Goal: Task Accomplishment & Management: Manage account settings

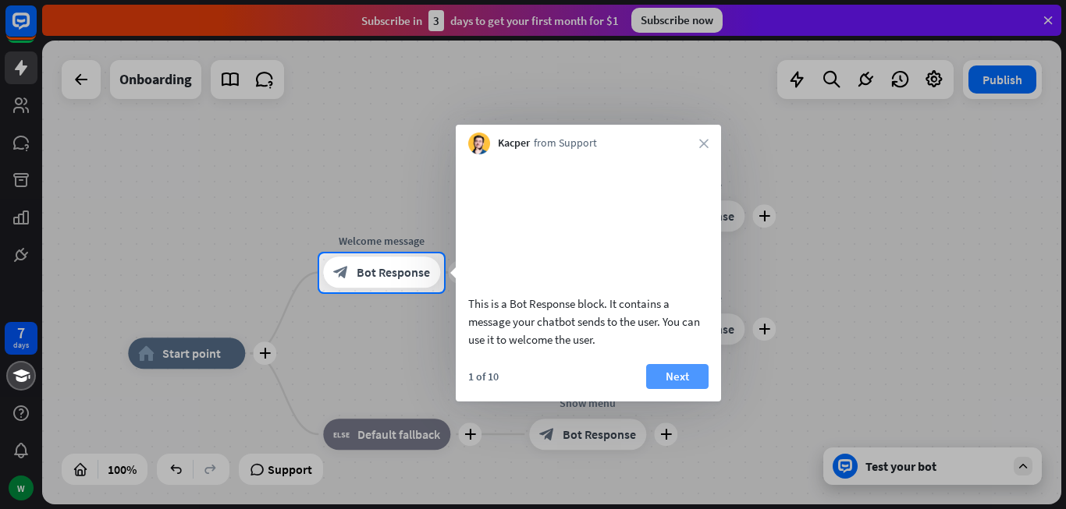
click at [663, 389] on button "Next" at bounding box center [677, 376] width 62 height 25
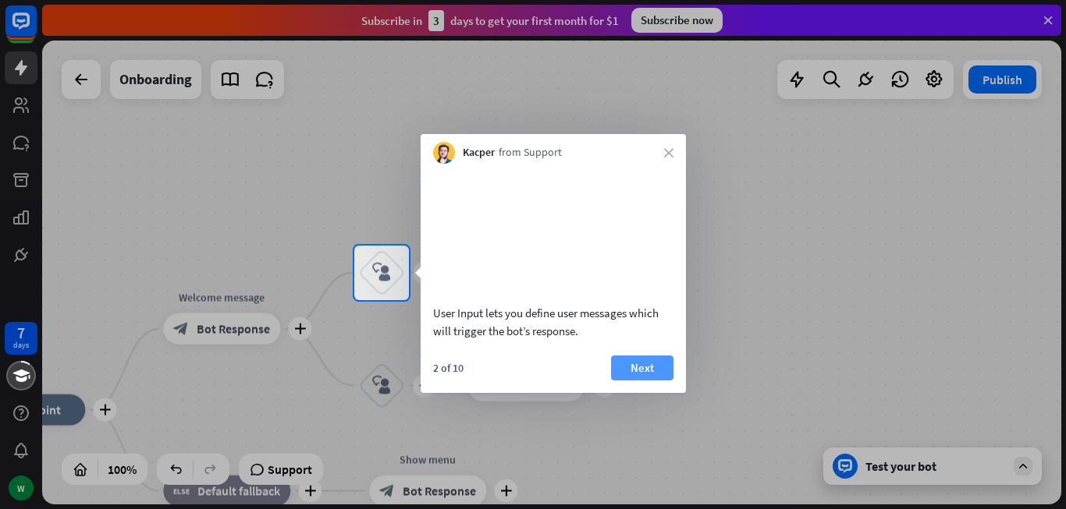
click at [644, 381] on button "Next" at bounding box center [642, 368] width 62 height 25
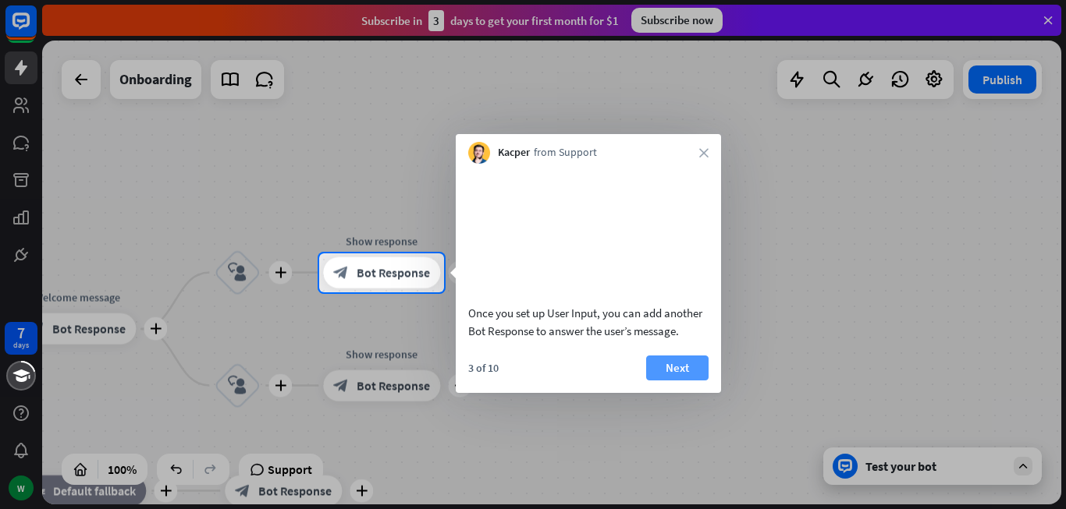
click at [655, 381] on button "Next" at bounding box center [677, 368] width 62 height 25
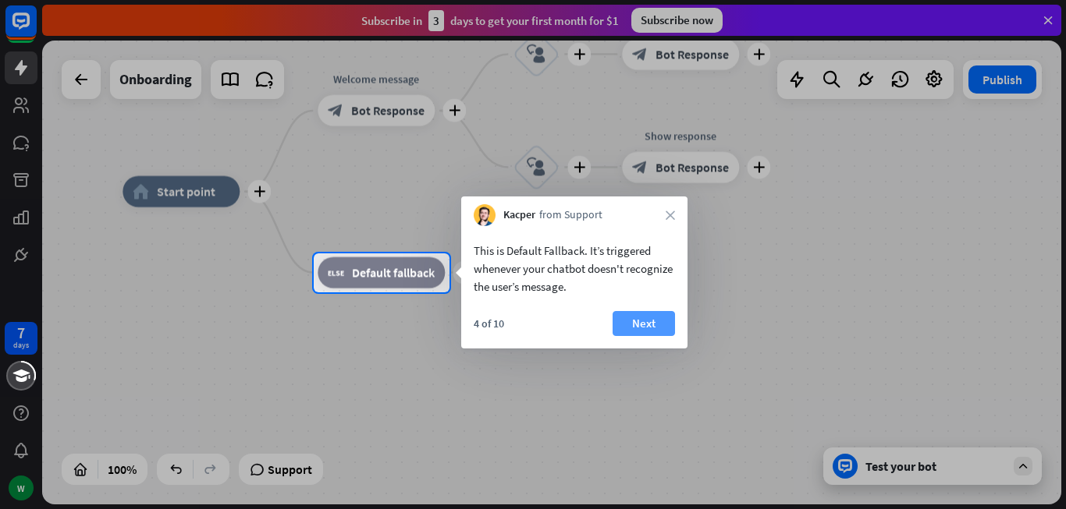
click at [649, 323] on button "Next" at bounding box center [643, 323] width 62 height 25
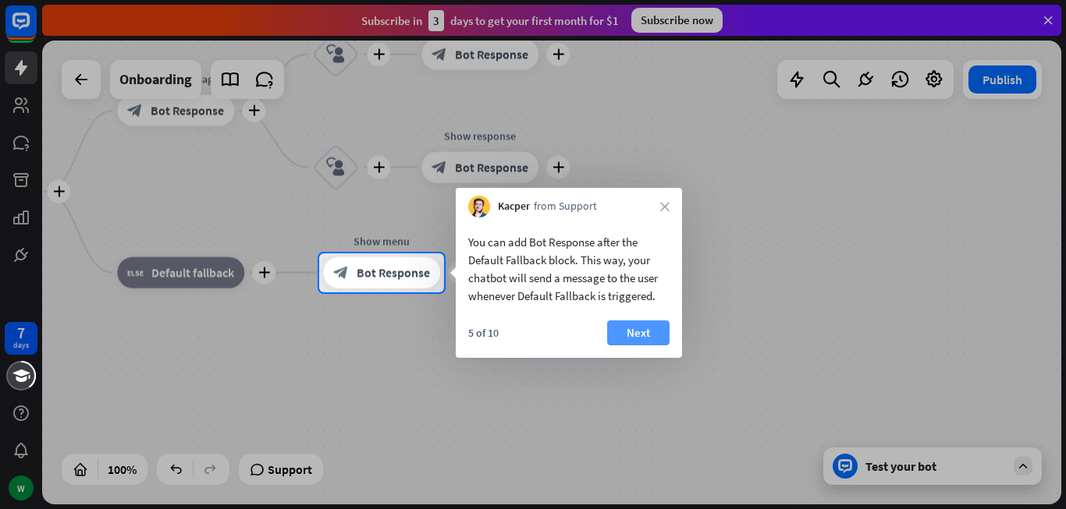
click at [651, 322] on button "Next" at bounding box center [638, 333] width 62 height 25
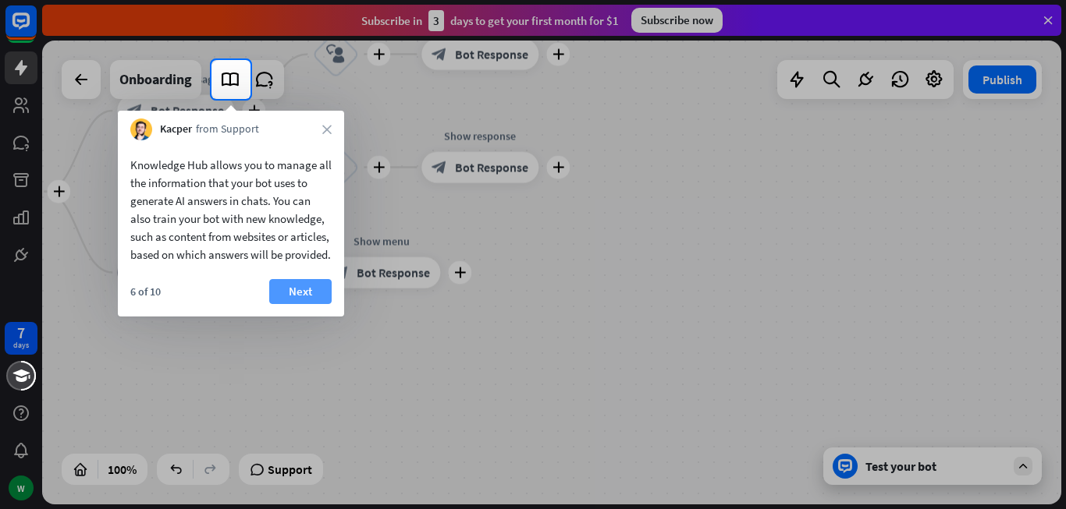
click at [300, 304] on button "Next" at bounding box center [300, 291] width 62 height 25
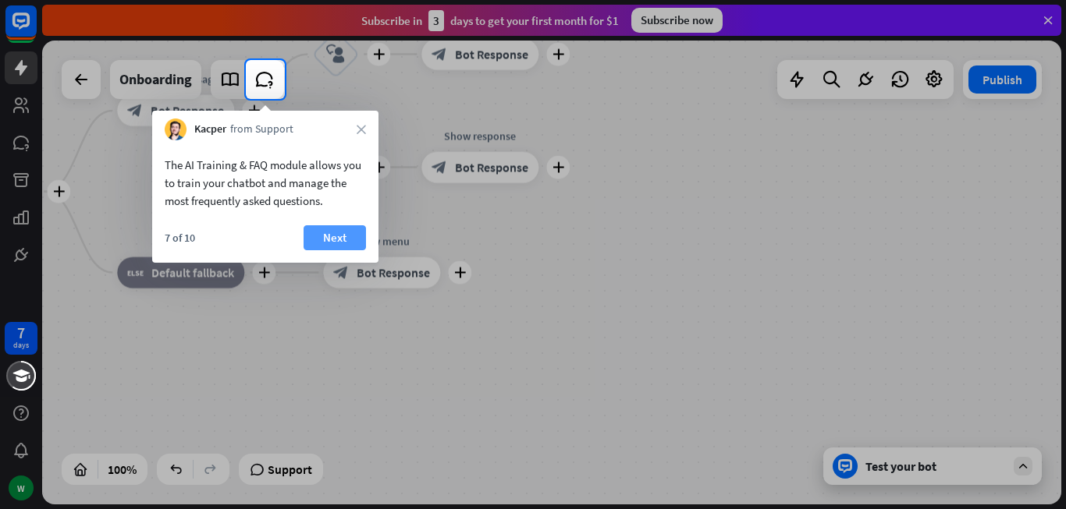
click at [324, 236] on button "Next" at bounding box center [334, 237] width 62 height 25
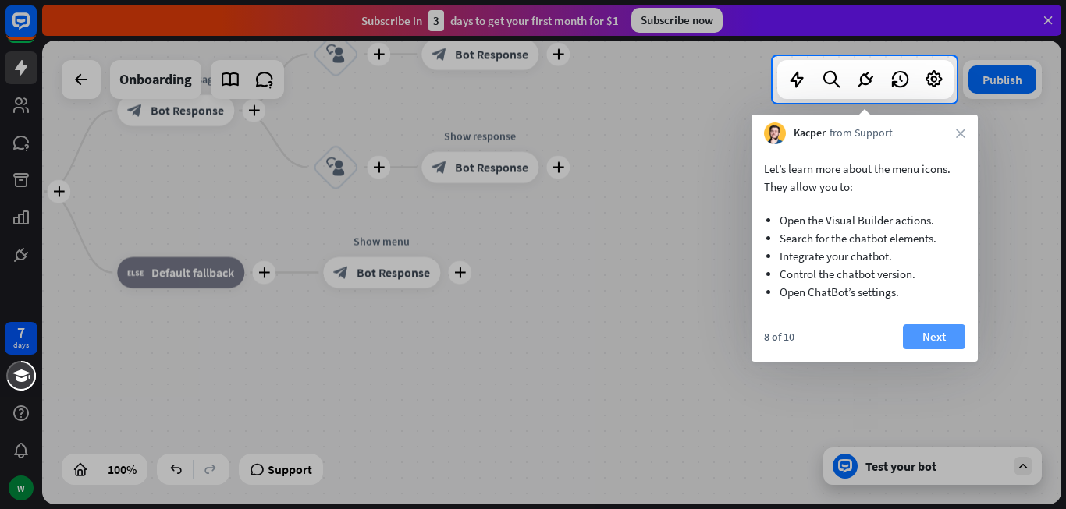
click at [919, 333] on button "Next" at bounding box center [933, 336] width 62 height 25
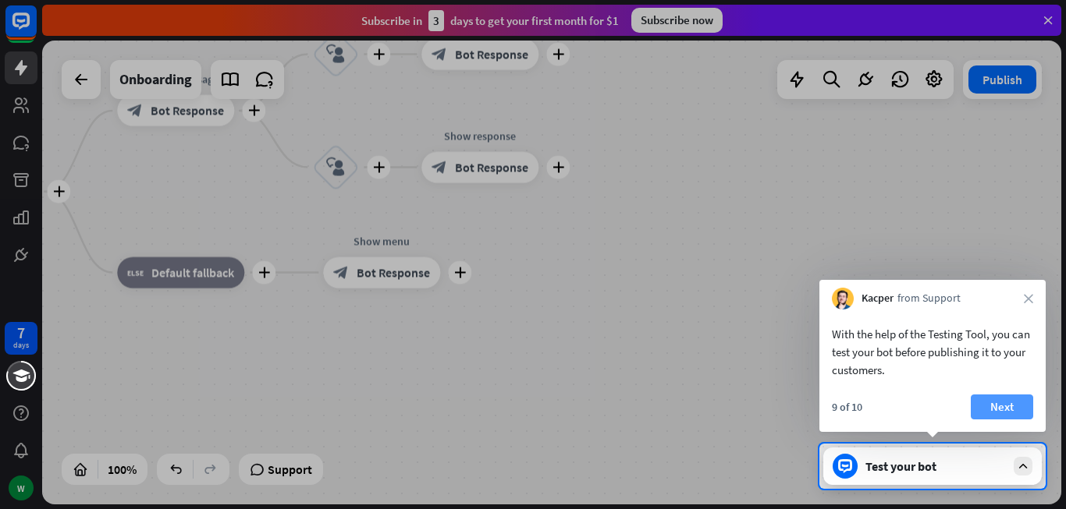
click at [998, 406] on button "Next" at bounding box center [1001, 407] width 62 height 25
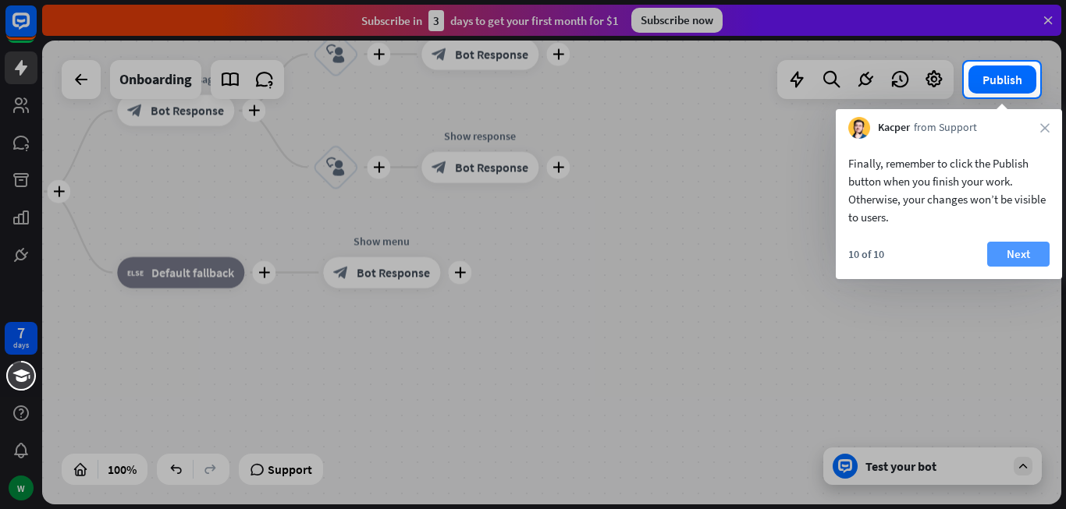
click at [1020, 251] on button "Next" at bounding box center [1018, 254] width 62 height 25
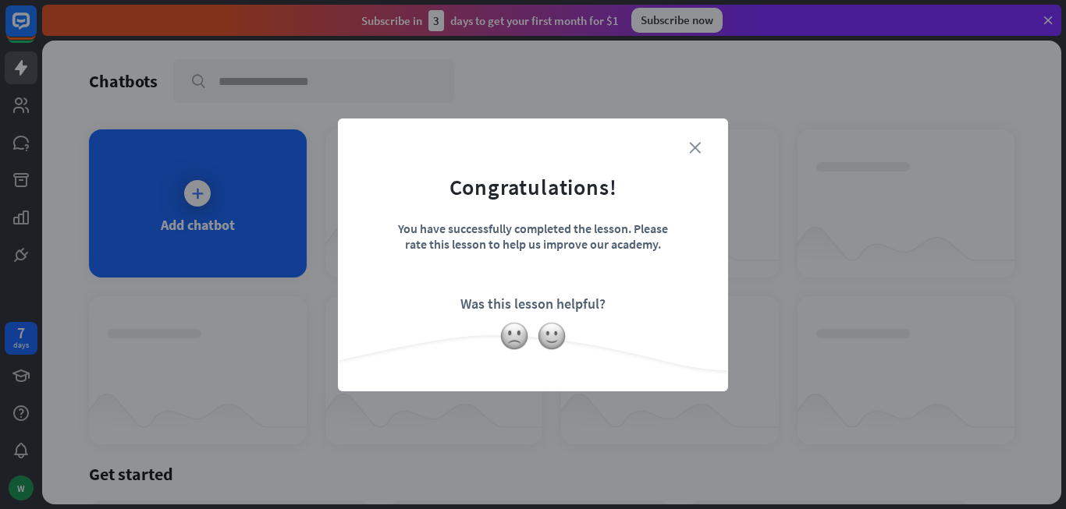
click at [693, 145] on icon "close" at bounding box center [695, 148] width 12 height 12
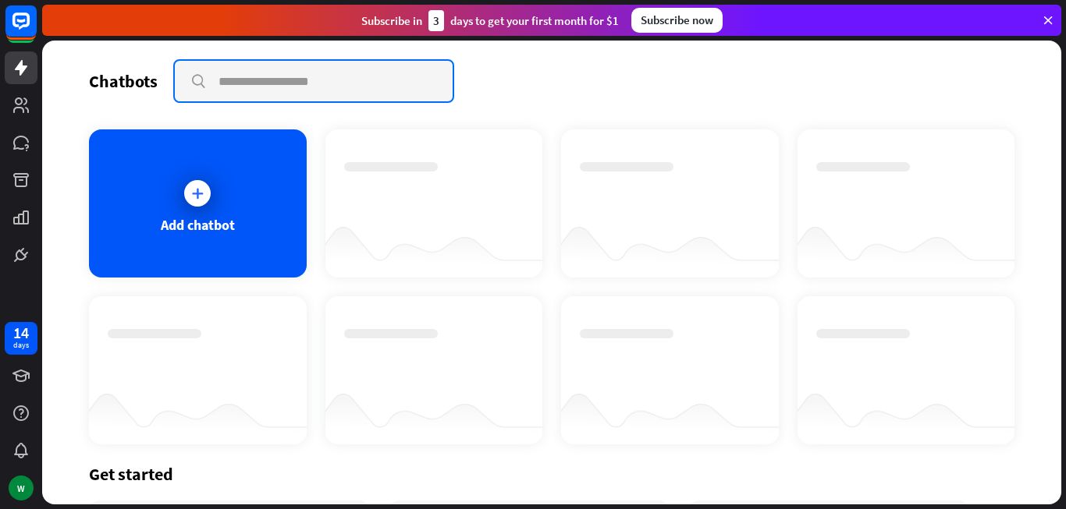
click at [234, 86] on input "text" at bounding box center [314, 81] width 278 height 41
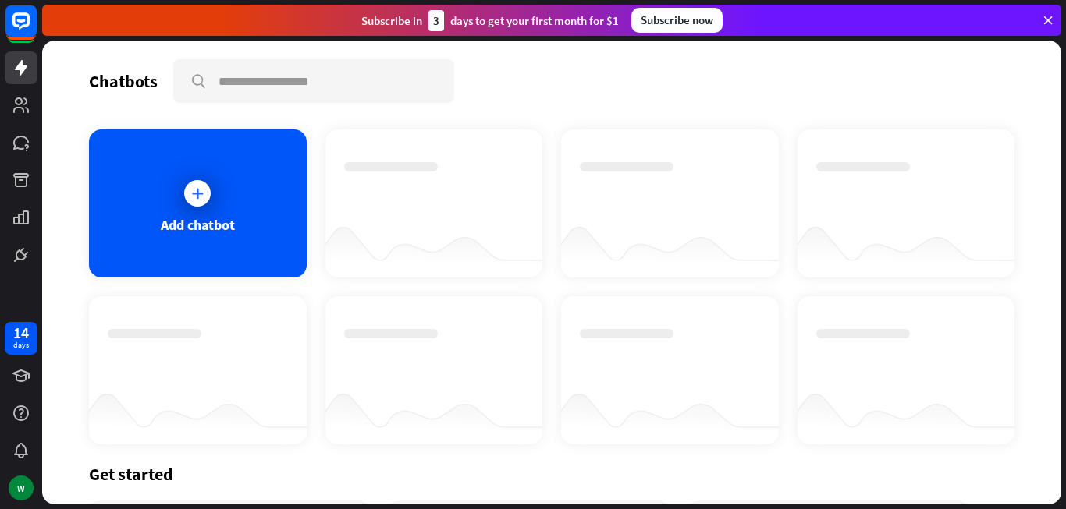
click at [410, 199] on div at bounding box center [434, 189] width 180 height 55
click at [192, 186] on icon at bounding box center [198, 194] width 16 height 16
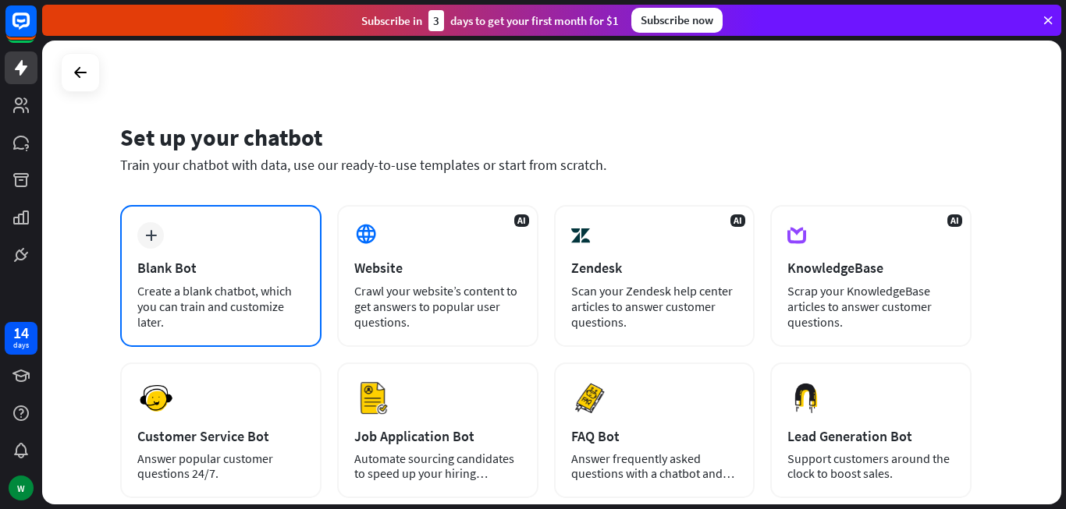
click at [197, 276] on div "Blank Bot" at bounding box center [220, 268] width 167 height 18
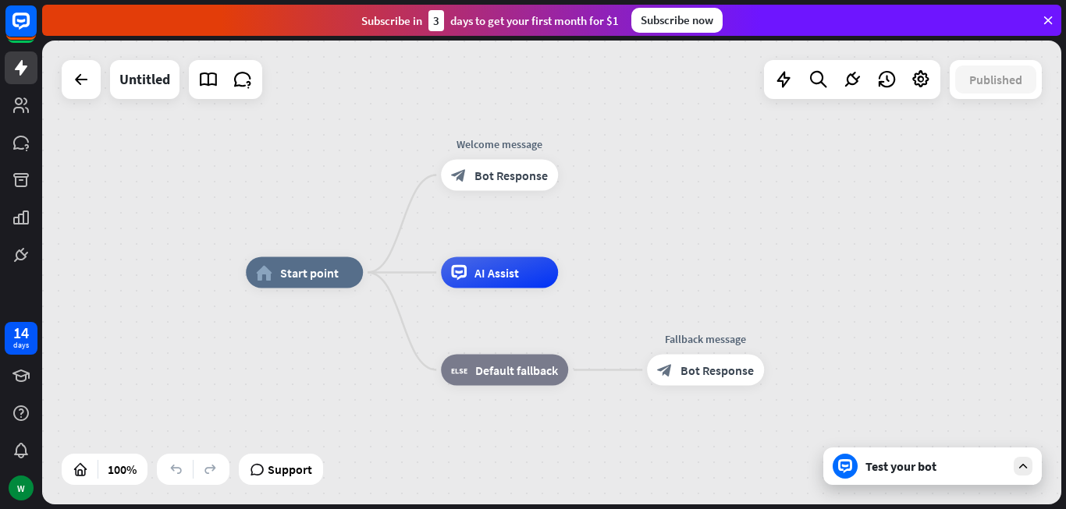
click at [883, 471] on div "Test your bot" at bounding box center [935, 467] width 140 height 16
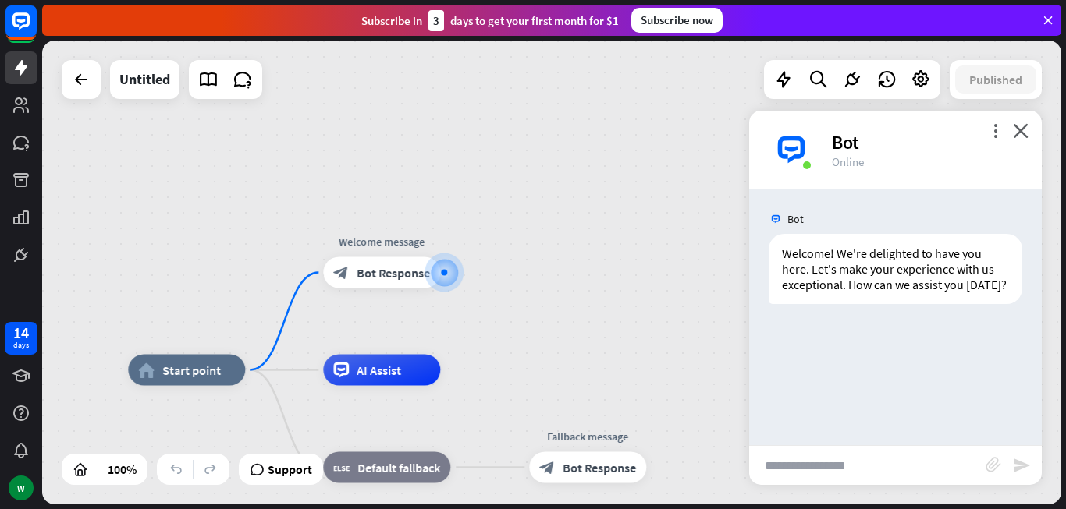
click at [775, 468] on input "text" at bounding box center [867, 465] width 236 height 39
click at [804, 462] on input "text" at bounding box center [867, 465] width 236 height 39
type input "**********"
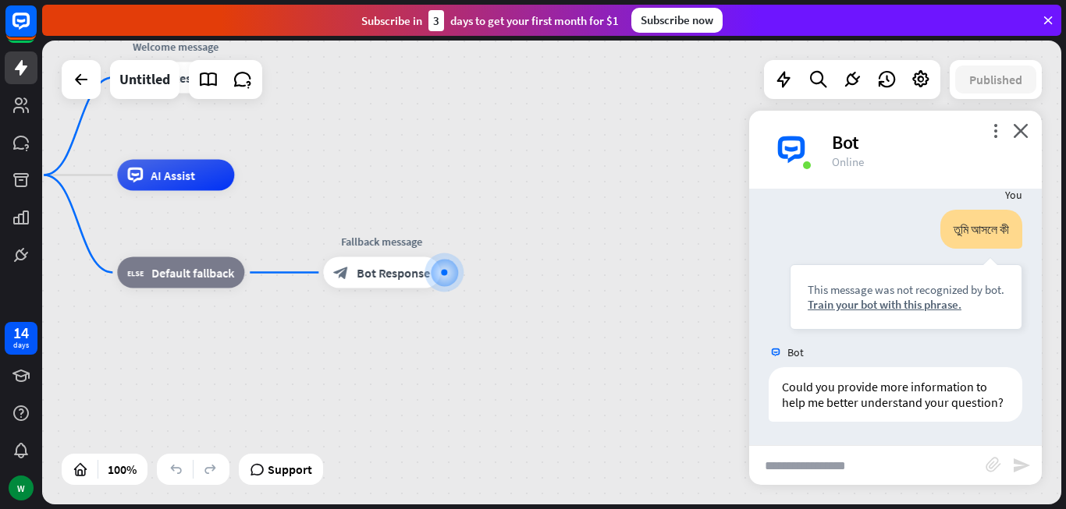
scroll to position [163, 0]
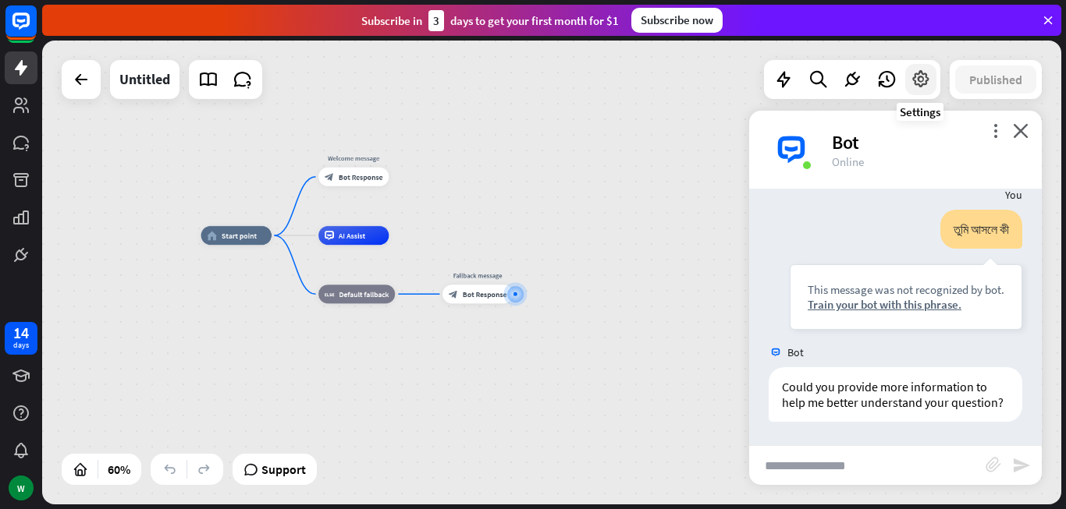
click at [914, 76] on icon at bounding box center [920, 79] width 20 height 20
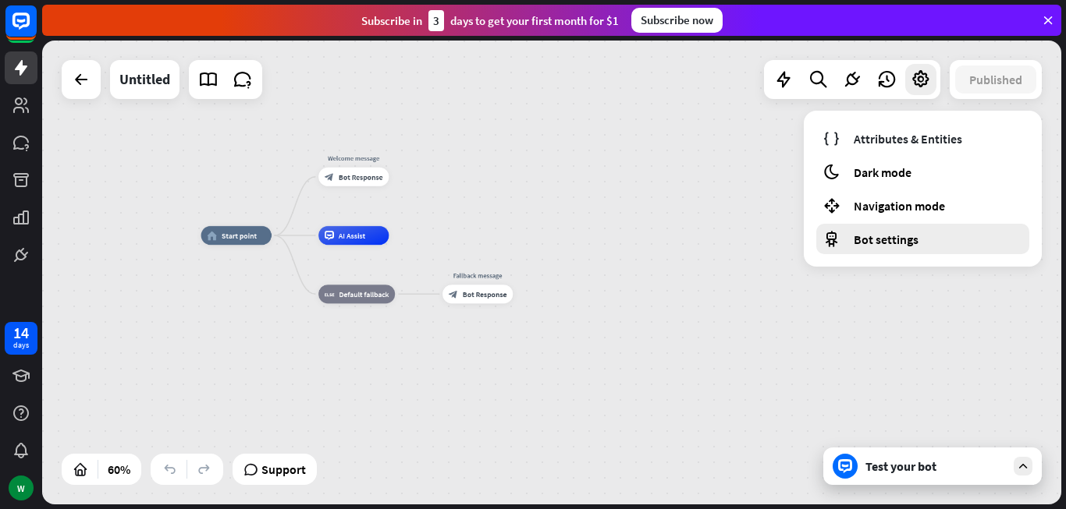
click at [869, 243] on span "Bot settings" at bounding box center [885, 240] width 65 height 16
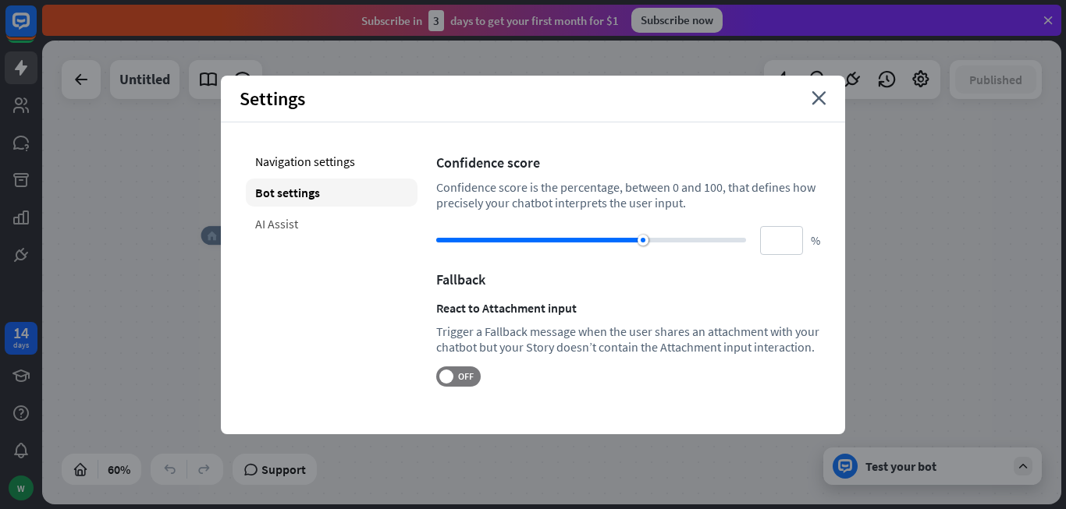
click at [273, 222] on div "AI Assist" at bounding box center [332, 224] width 172 height 28
type input "**"
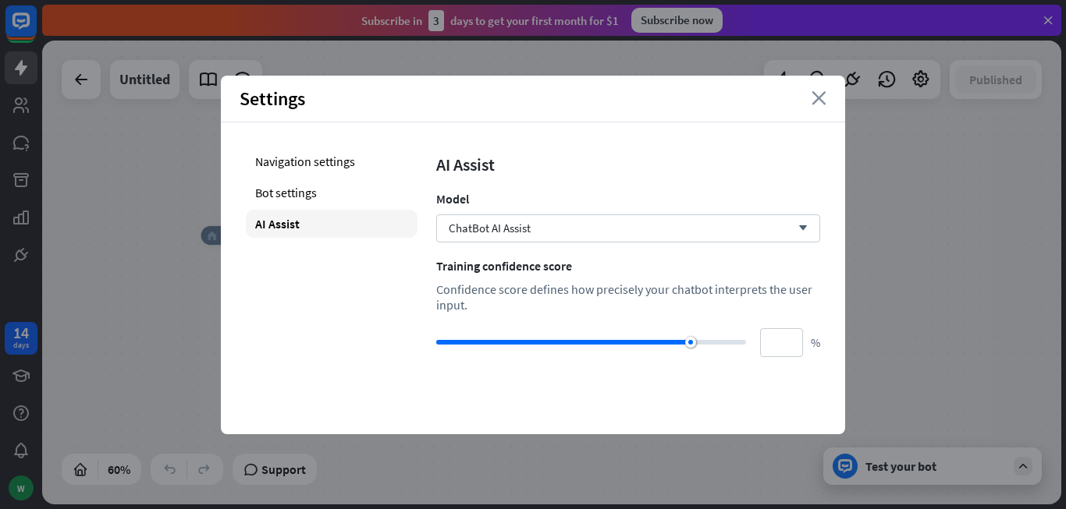
click at [820, 98] on icon "close" at bounding box center [818, 98] width 15 height 14
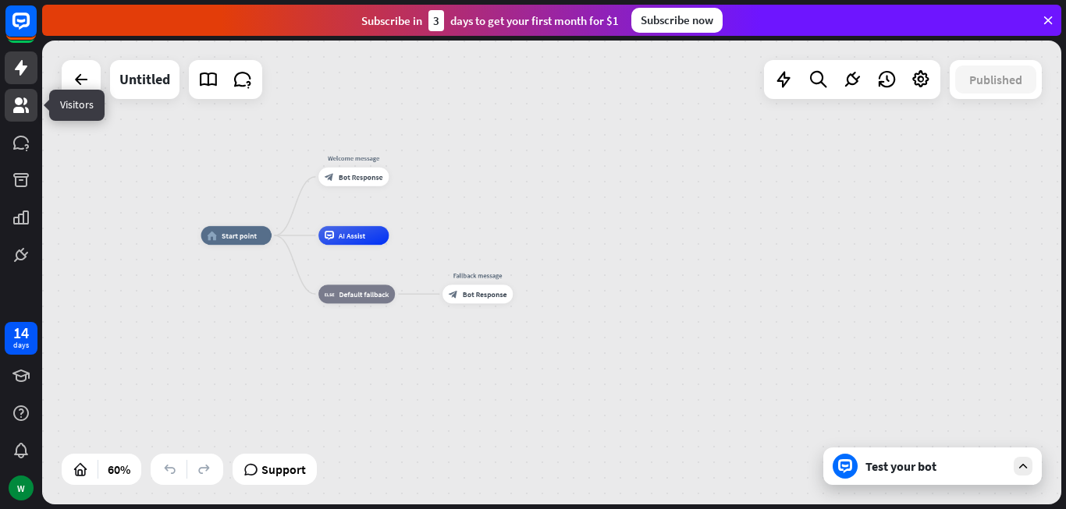
click at [19, 102] on icon at bounding box center [21, 106] width 16 height 16
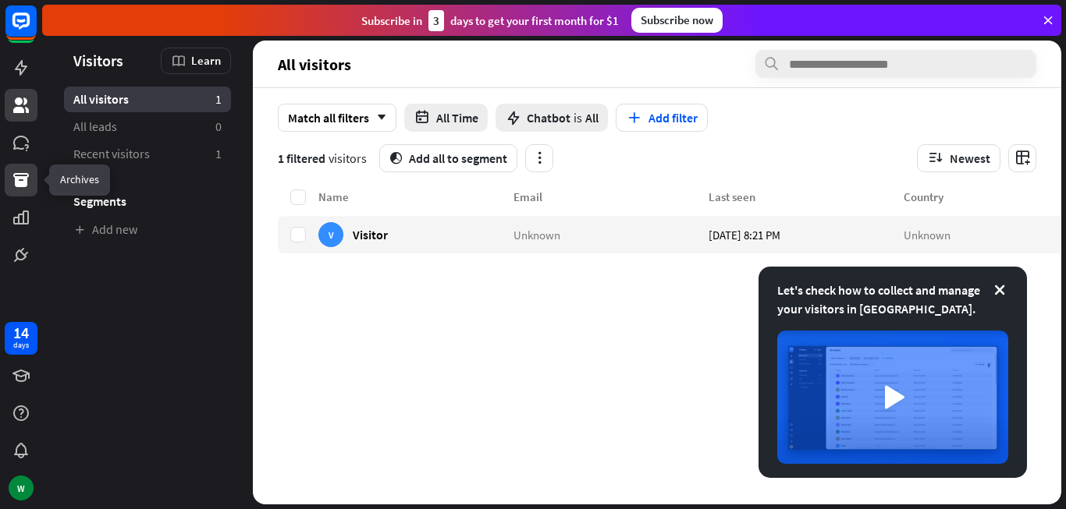
click at [12, 178] on icon at bounding box center [21, 180] width 19 height 19
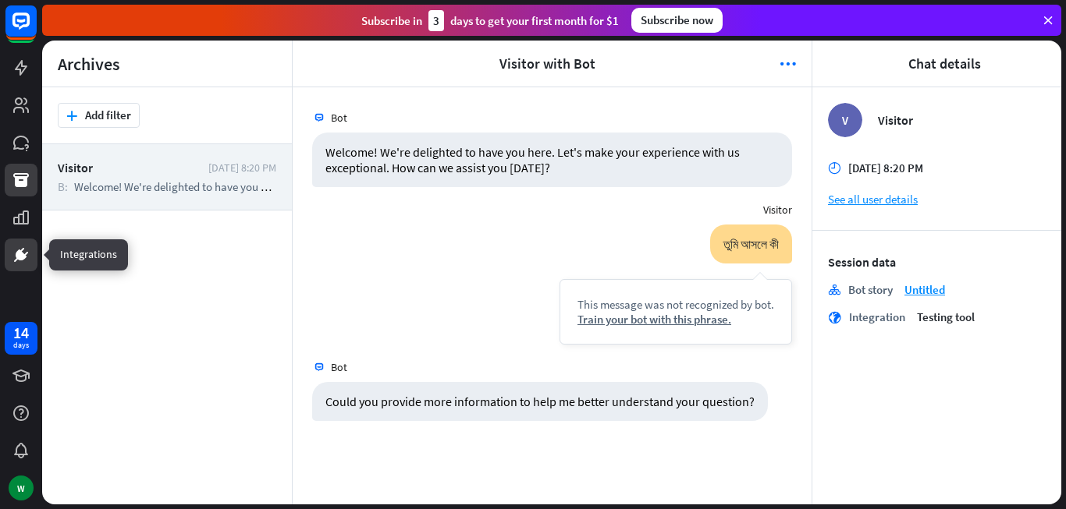
click at [20, 253] on icon at bounding box center [20, 254] width 9 height 9
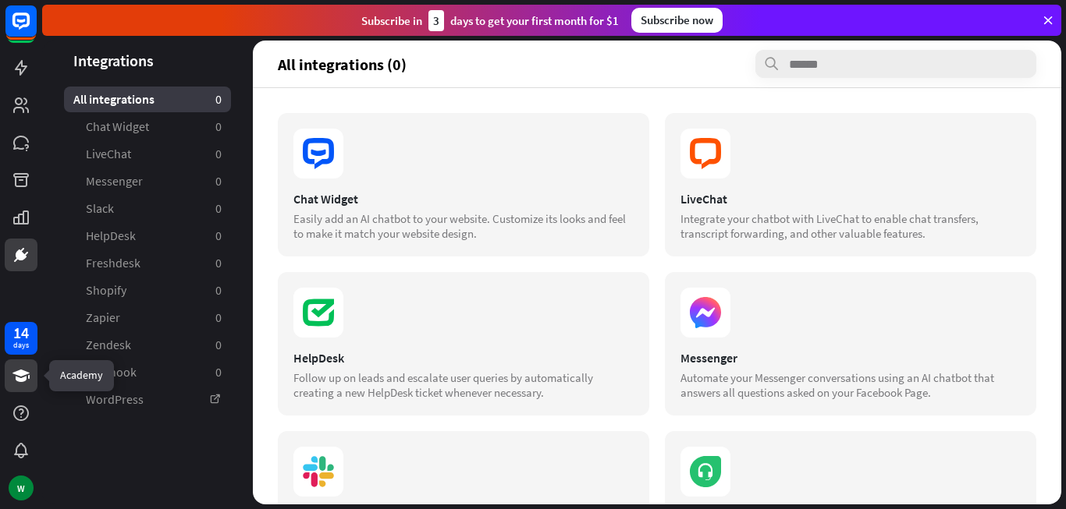
click at [22, 374] on icon at bounding box center [20, 376] width 17 height 12
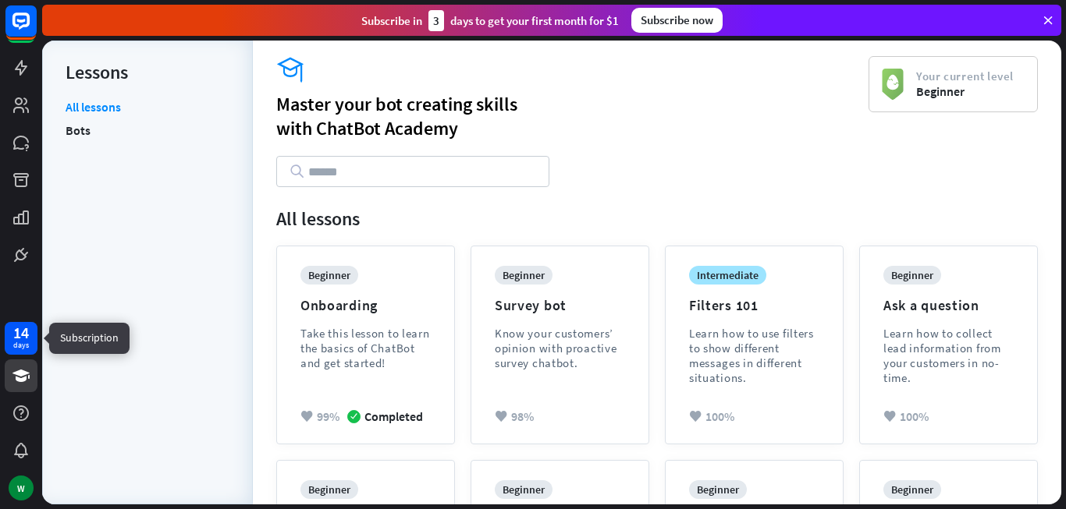
click at [13, 332] on div "14" at bounding box center [21, 333] width 16 height 14
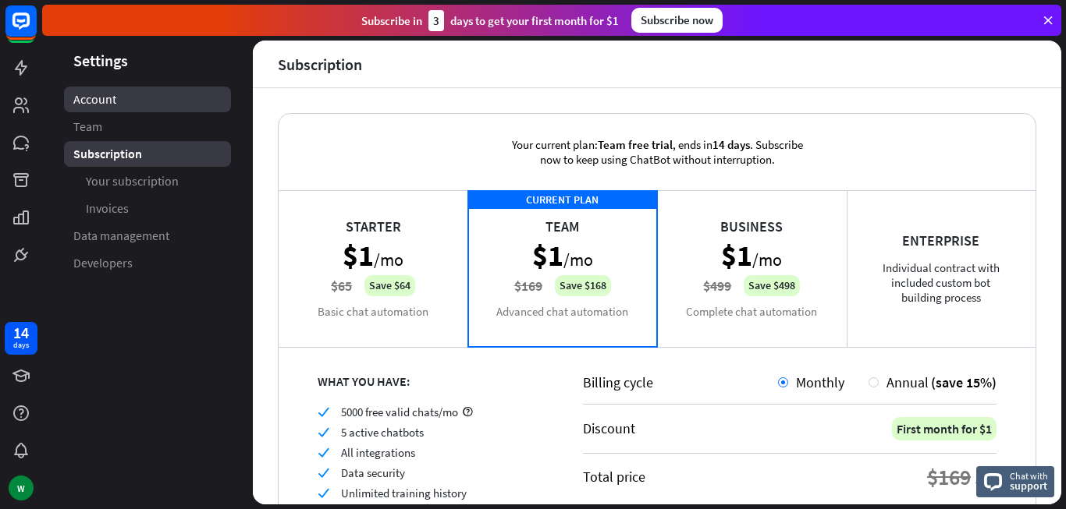
click at [143, 98] on link "Account" at bounding box center [147, 100] width 167 height 26
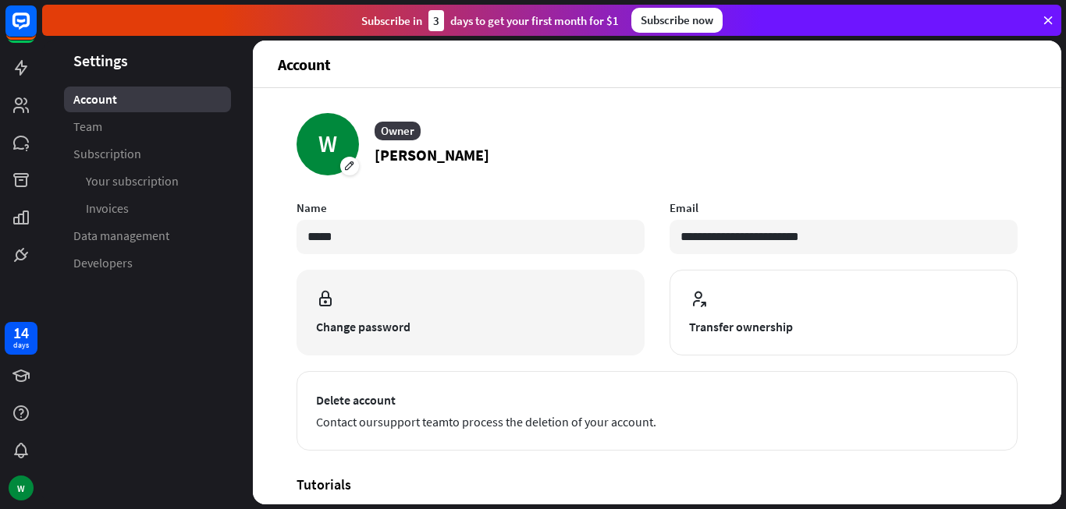
click at [326, 325] on span "Change password" at bounding box center [470, 326] width 309 height 19
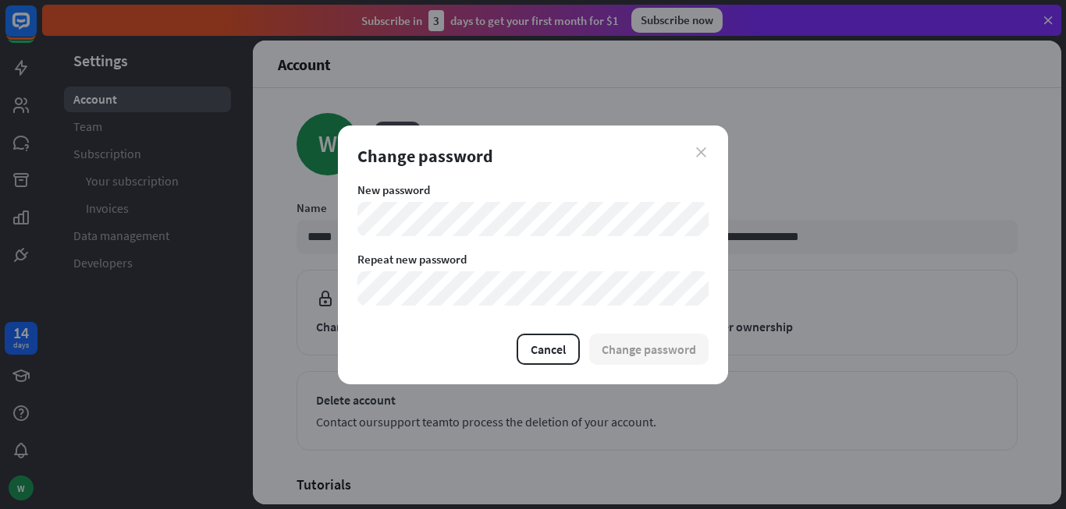
click at [696, 151] on icon "close" at bounding box center [701, 152] width 10 height 10
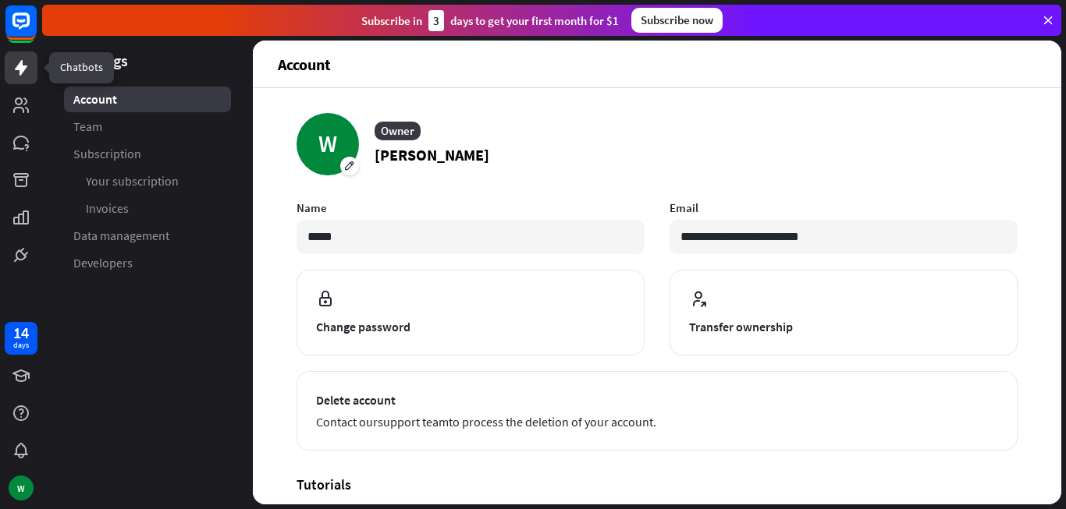
click at [19, 69] on icon at bounding box center [21, 68] width 12 height 16
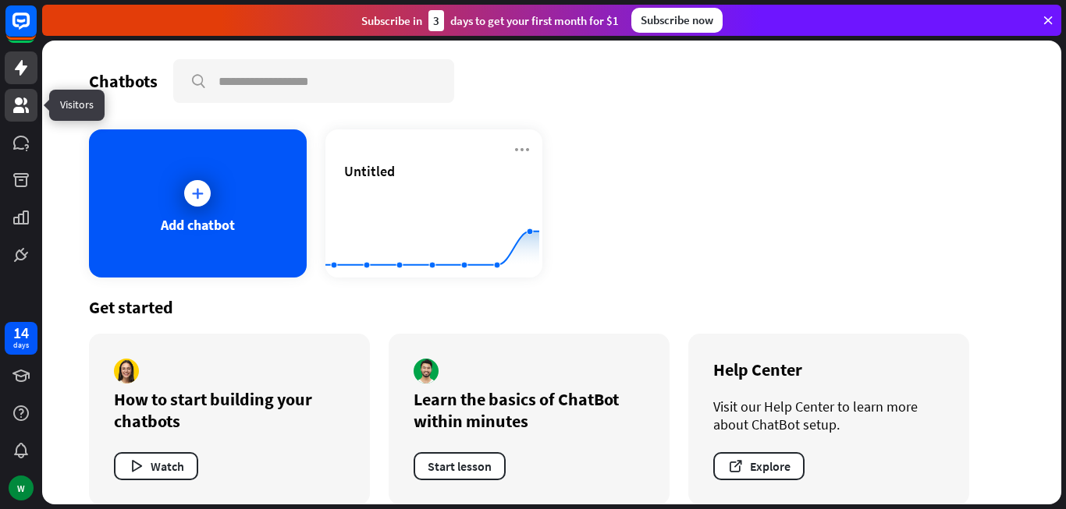
click at [12, 105] on icon at bounding box center [21, 105] width 19 height 19
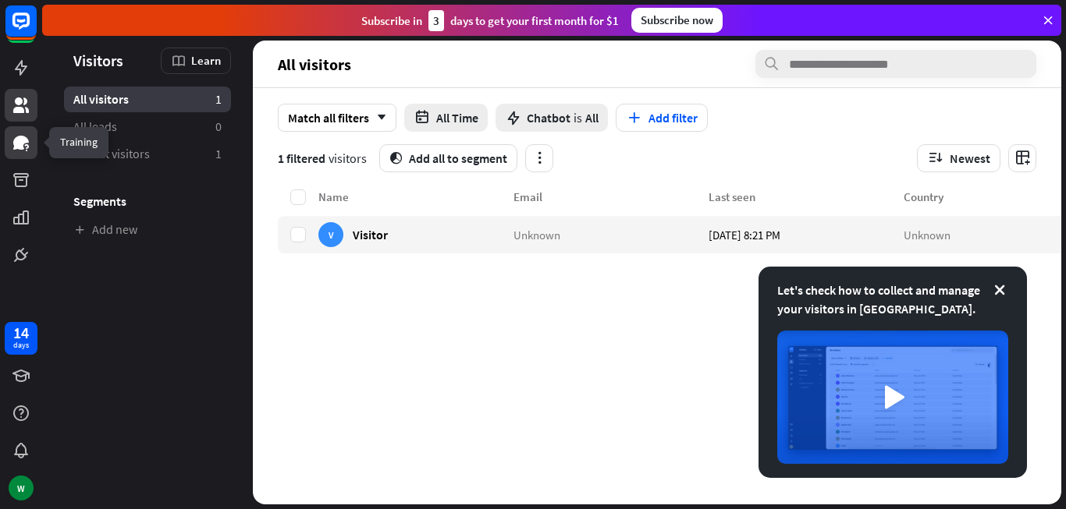
click at [14, 154] on link at bounding box center [21, 142] width 33 height 33
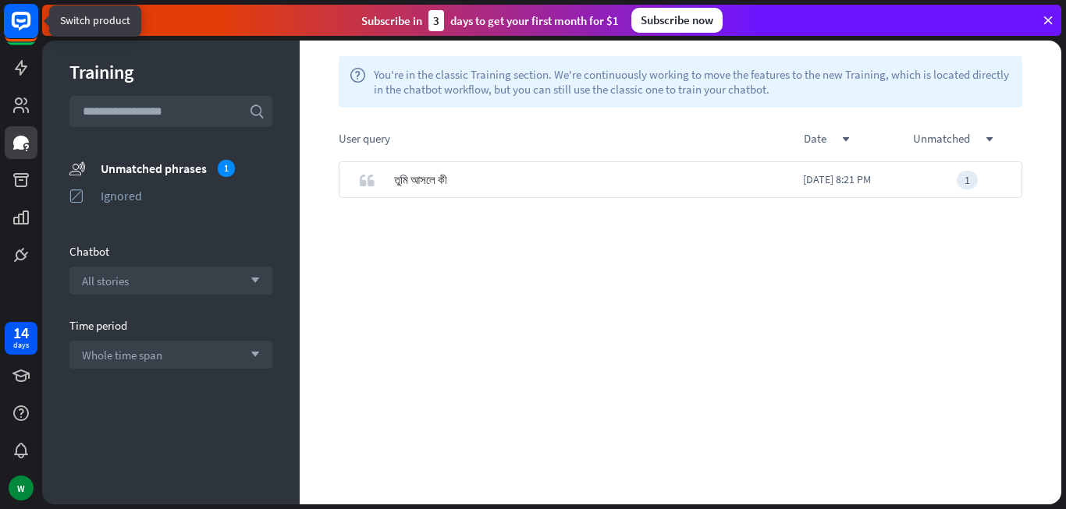
click at [22, 33] on rect at bounding box center [21, 21] width 34 height 34
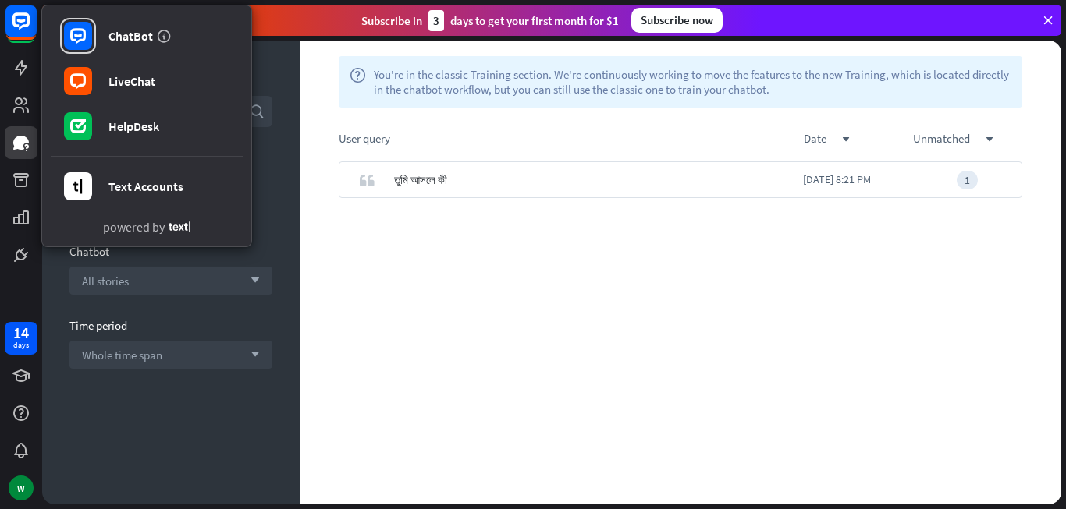
click at [573, 328] on div "quote তুমি আসলে কী [DATE] 8:21 PM 1" at bounding box center [680, 332] width 761 height 343
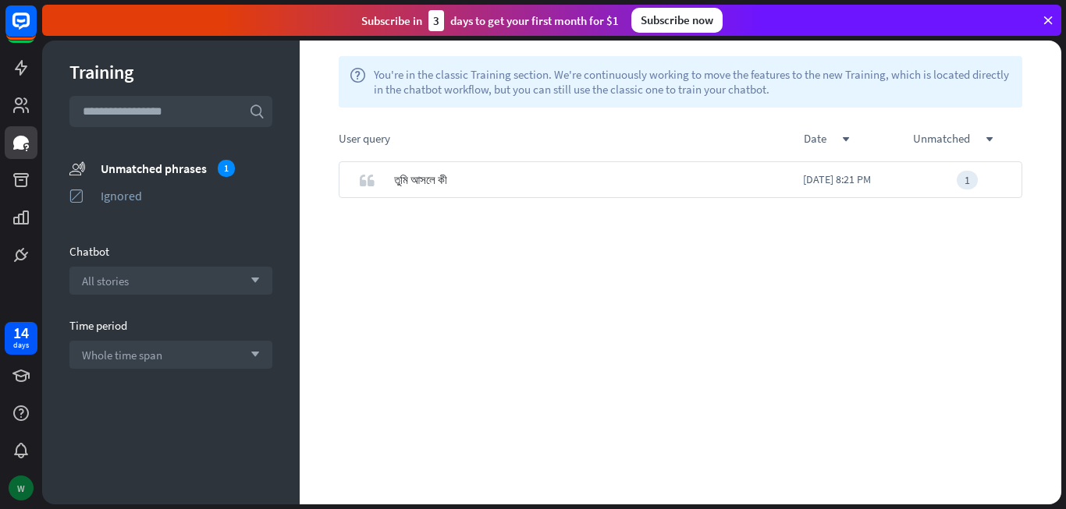
click at [16, 492] on div "W" at bounding box center [21, 488] width 25 height 25
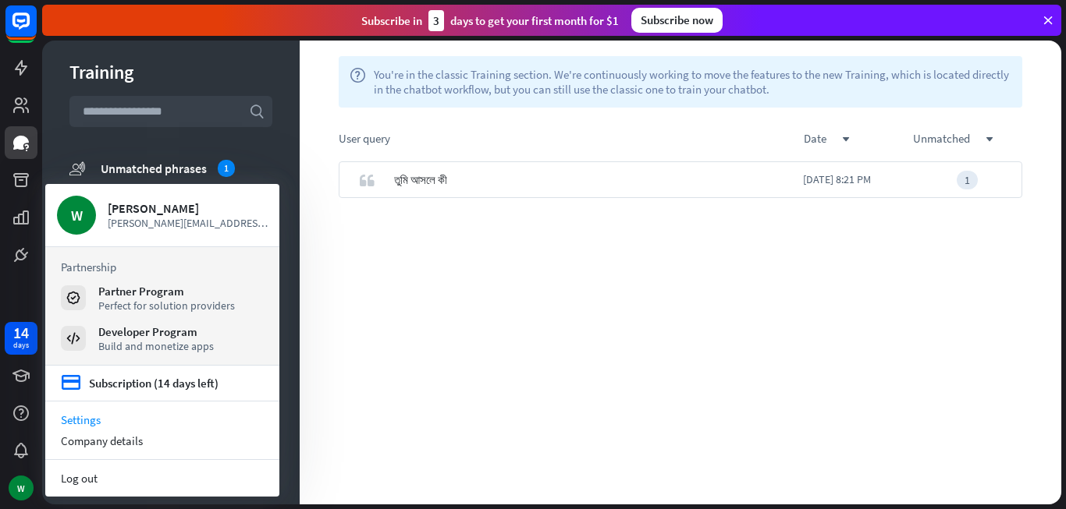
click at [78, 419] on link "Settings" at bounding box center [162, 420] width 234 height 21
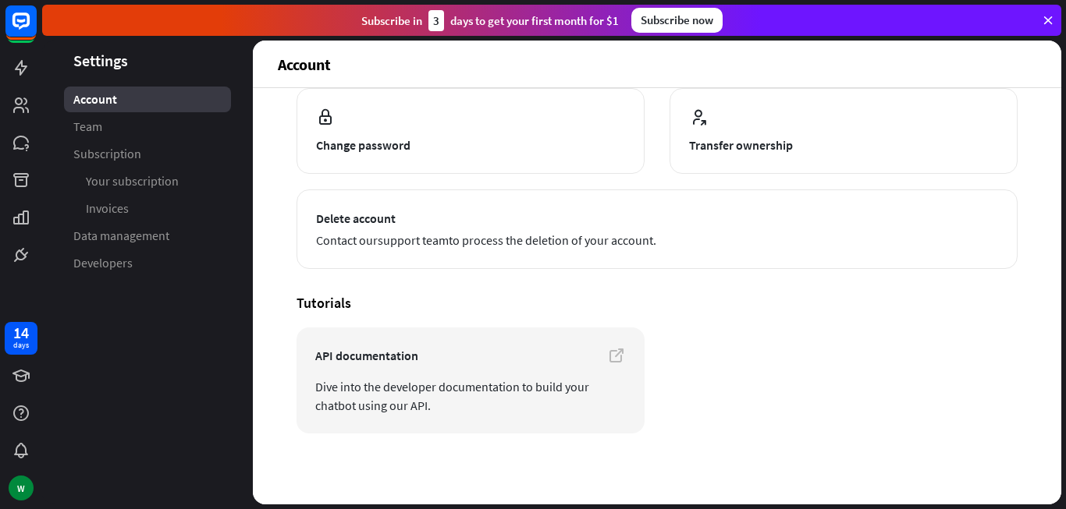
scroll to position [183, 0]
click at [1047, 22] on icon at bounding box center [1048, 20] width 14 height 14
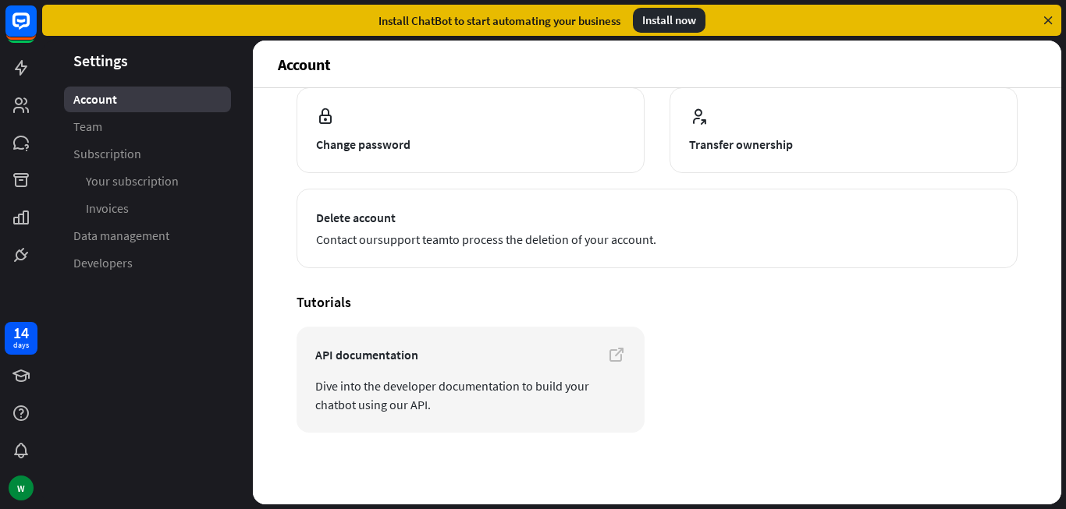
click at [1045, 20] on icon at bounding box center [1048, 20] width 14 height 14
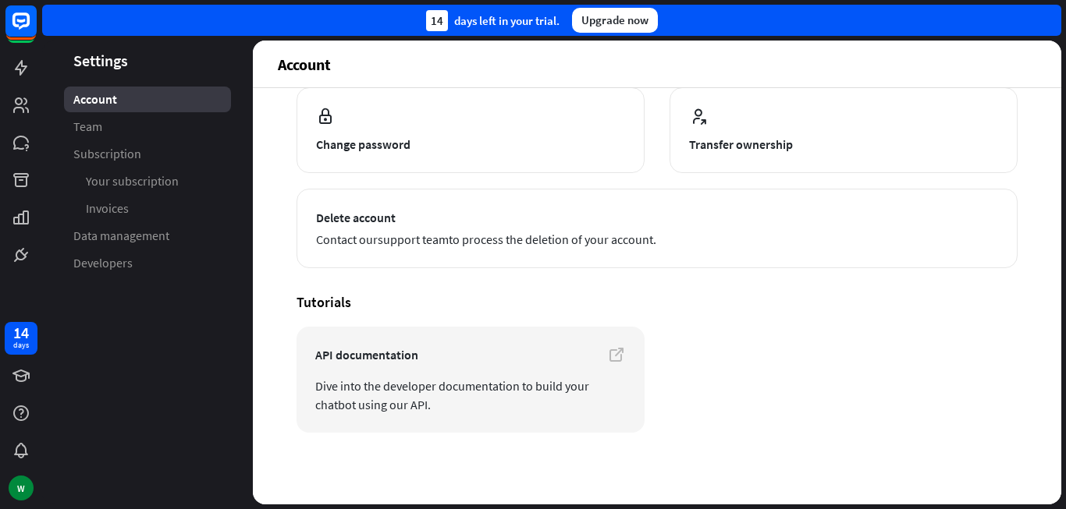
click at [1045, 20] on div "14 days left in your trial. Upgrade now" at bounding box center [551, 20] width 1019 height 31
click at [98, 67] on header "Settings" at bounding box center [147, 60] width 211 height 21
click at [94, 97] on span "Account" at bounding box center [95, 99] width 44 height 16
click at [127, 241] on span "Data management" at bounding box center [121, 236] width 96 height 16
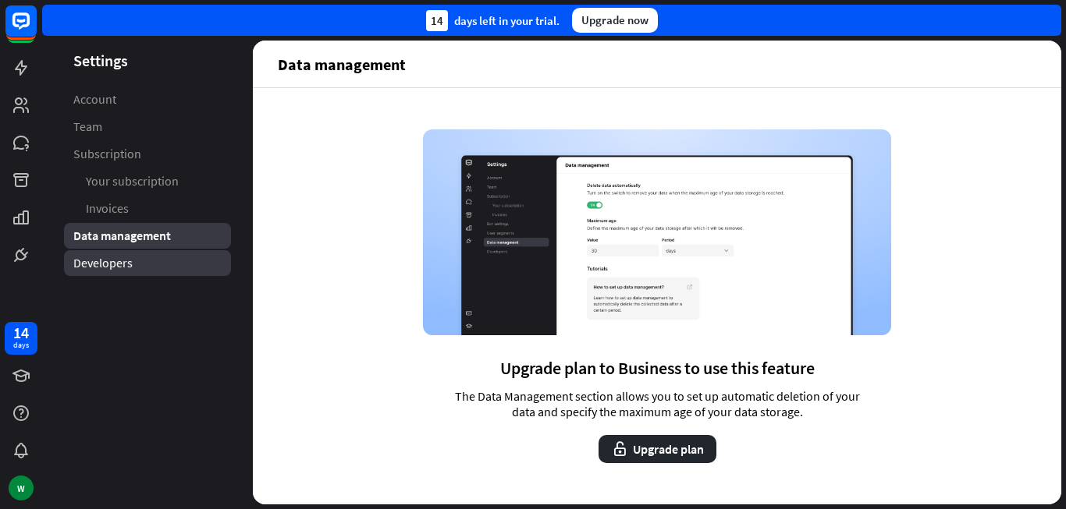
click at [122, 265] on span "Developers" at bounding box center [102, 263] width 59 height 16
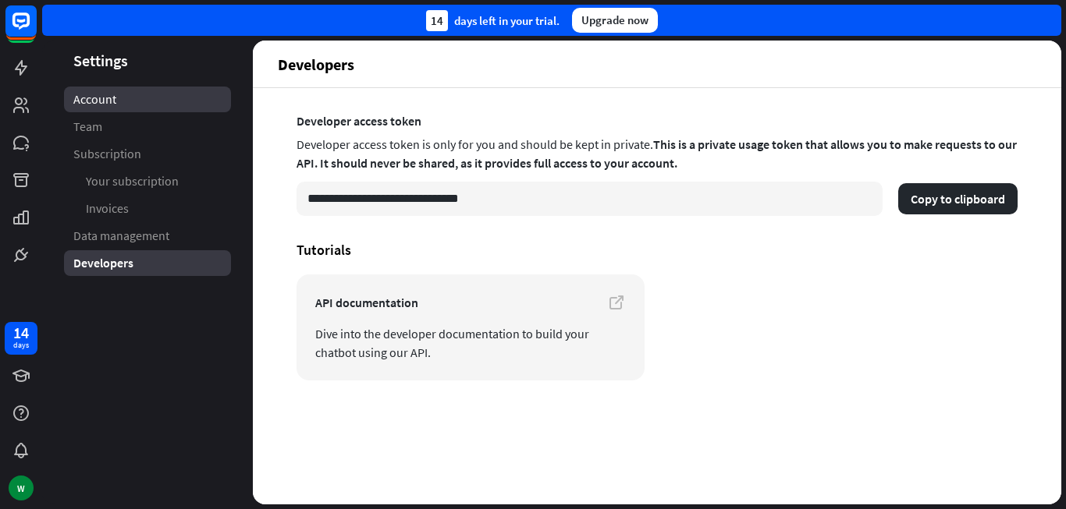
click at [70, 105] on link "Account" at bounding box center [147, 100] width 167 height 26
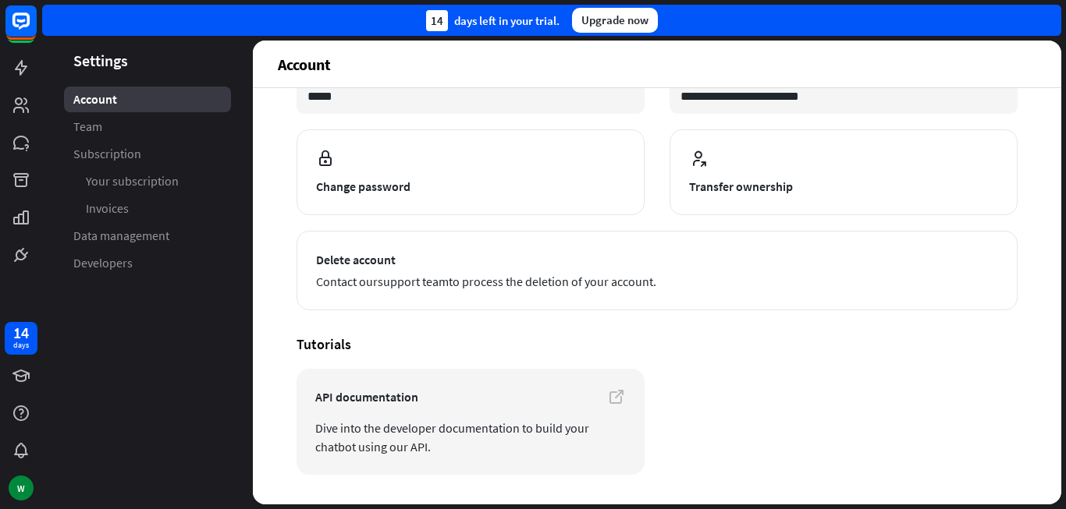
scroll to position [183, 0]
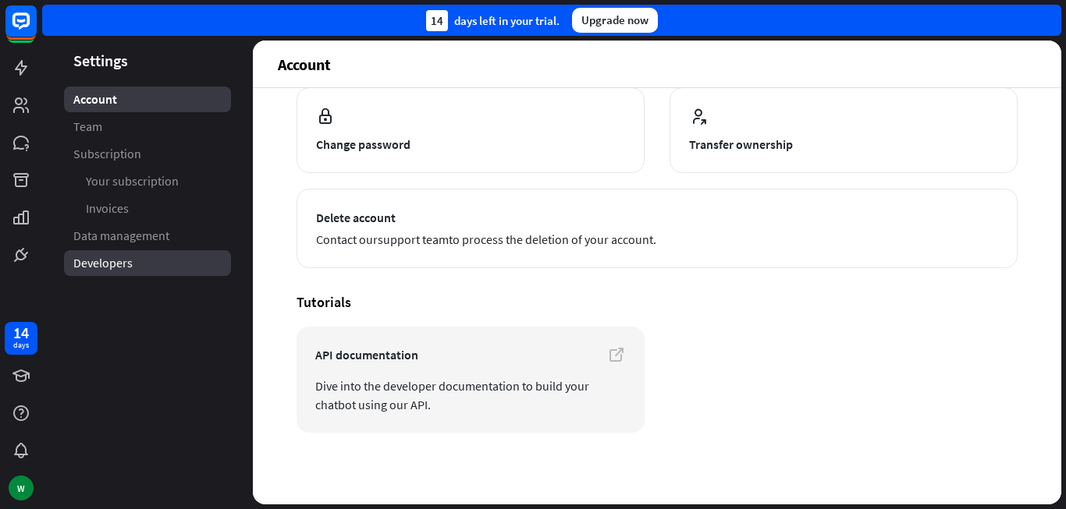
click at [101, 271] on span "Developers" at bounding box center [102, 263] width 59 height 16
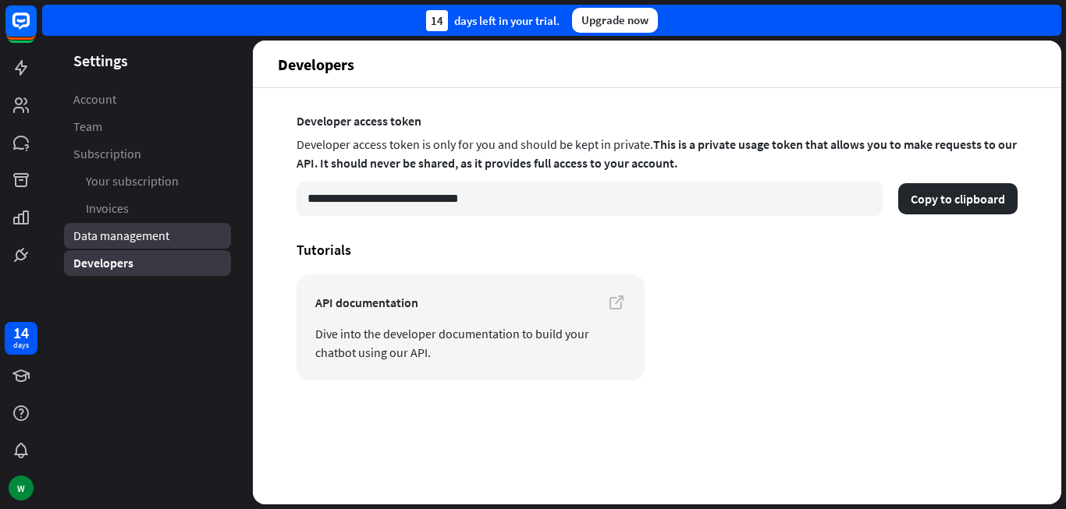
click at [101, 236] on span "Data management" at bounding box center [121, 236] width 96 height 16
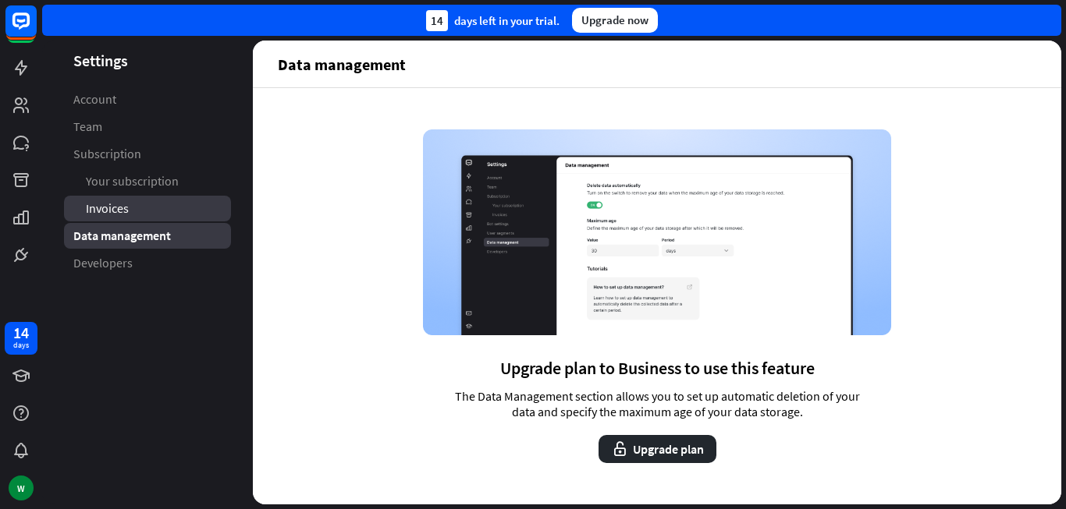
click at [101, 201] on span "Invoices" at bounding box center [107, 208] width 43 height 16
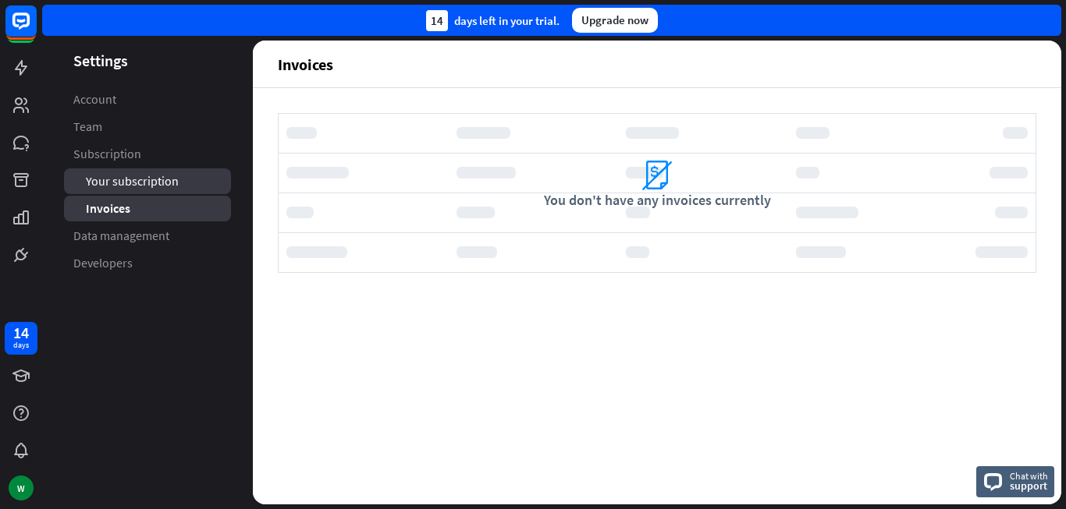
click at [122, 174] on span "Your subscription" at bounding box center [132, 181] width 93 height 16
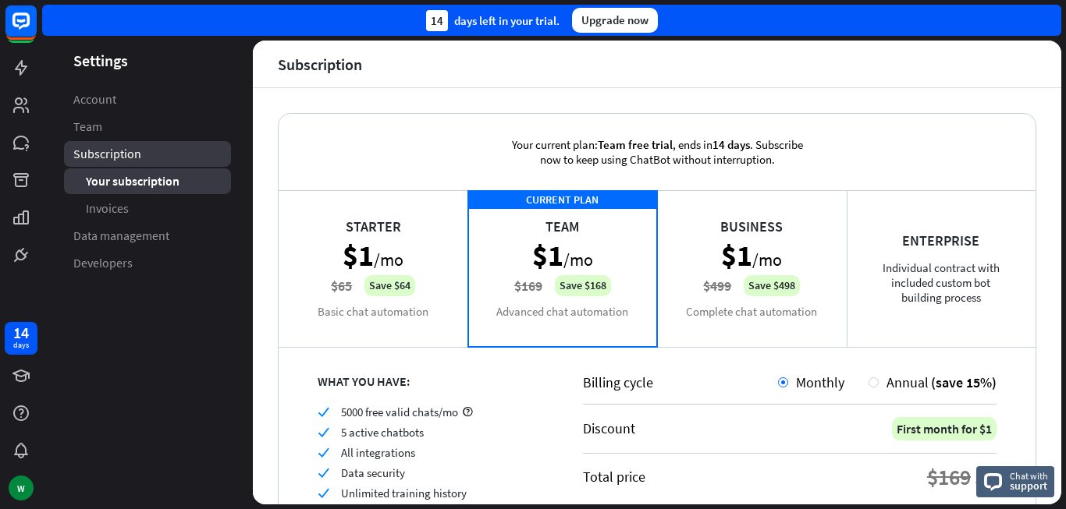
click at [110, 154] on span "Subscription" at bounding box center [107, 154] width 68 height 16
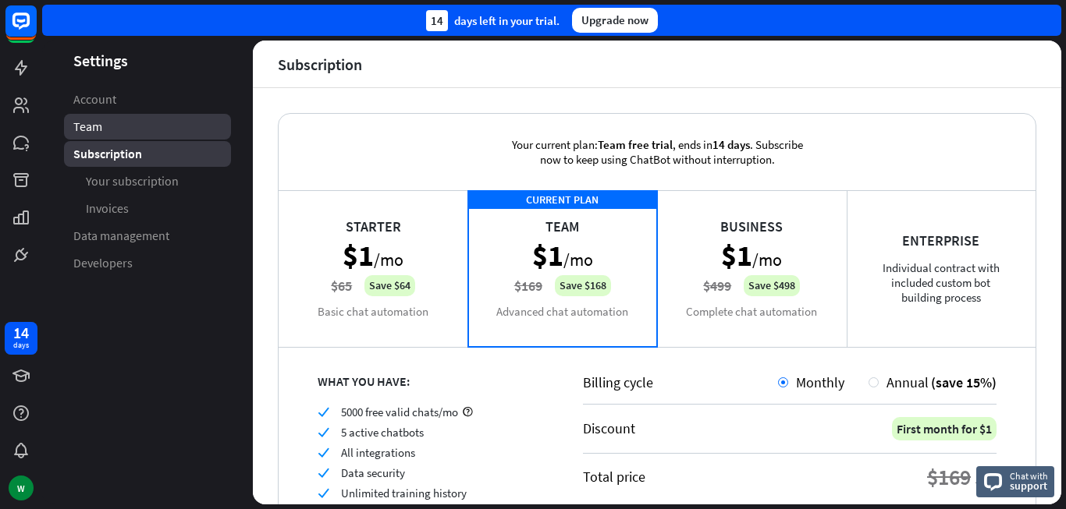
click at [102, 131] on link "Team" at bounding box center [147, 127] width 167 height 26
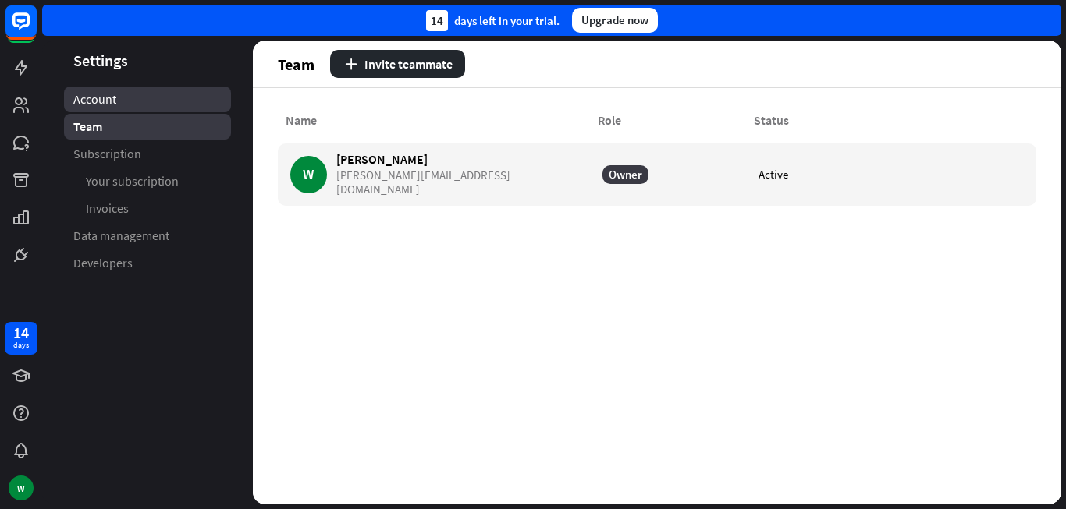
click at [74, 106] on span "Account" at bounding box center [94, 99] width 43 height 16
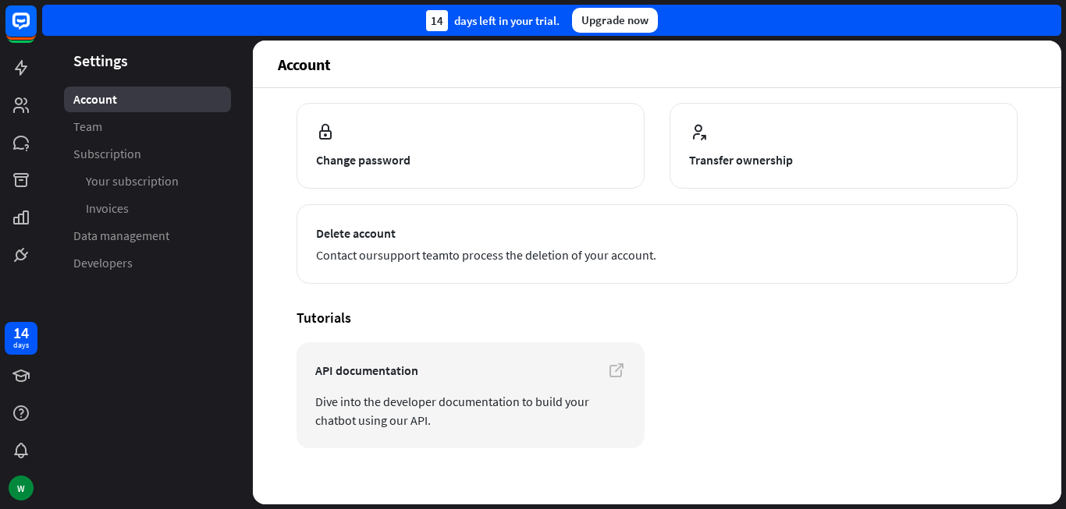
scroll to position [183, 0]
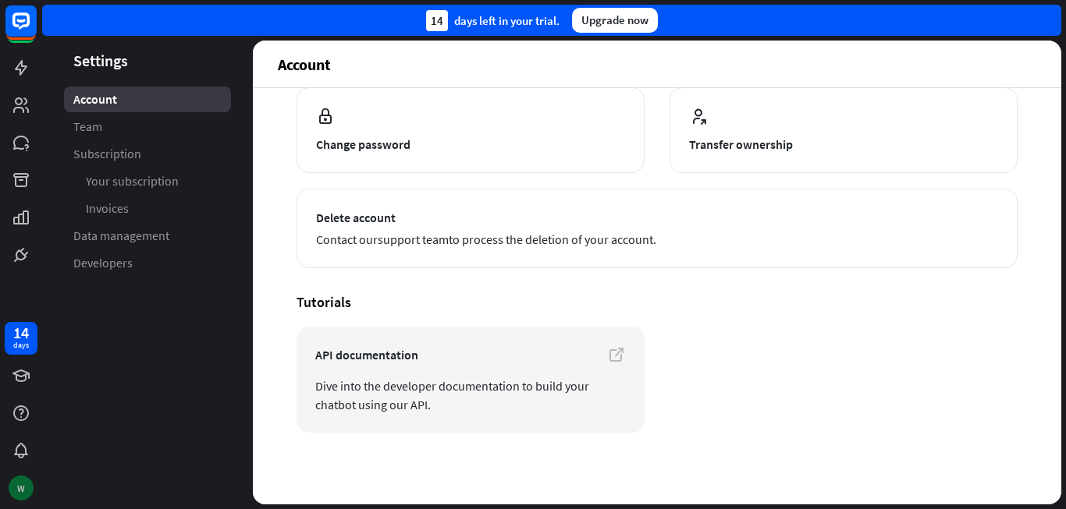
click at [19, 483] on div "W" at bounding box center [21, 488] width 25 height 25
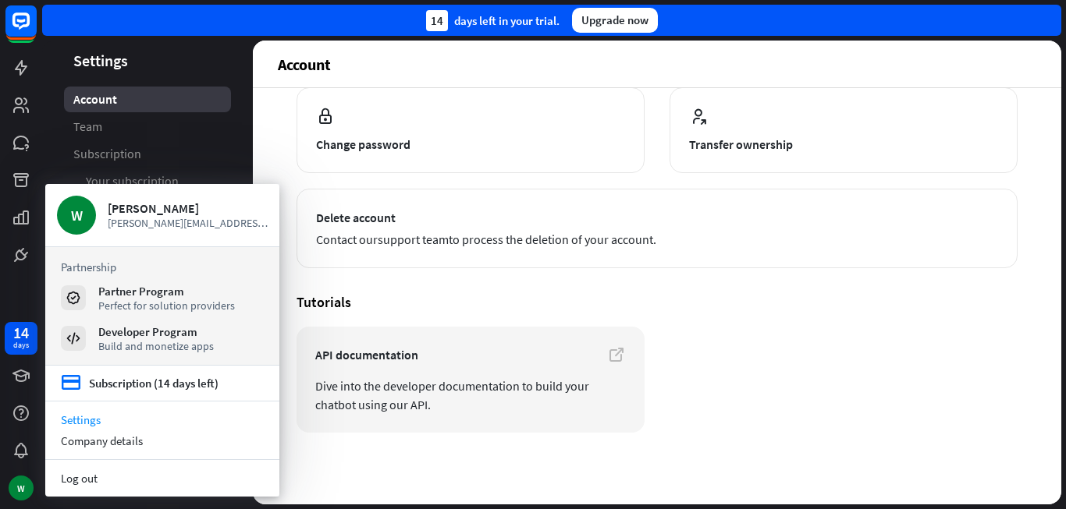
click at [880, 383] on article "API documentation Dive into the developer documentation to build your chatbot u…" at bounding box center [656, 380] width 721 height 106
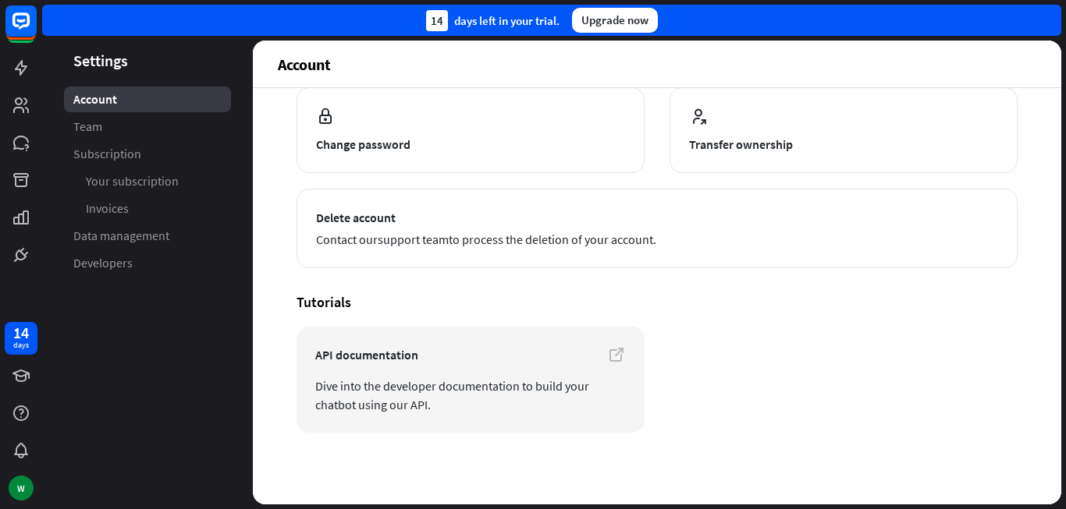
scroll to position [0, 0]
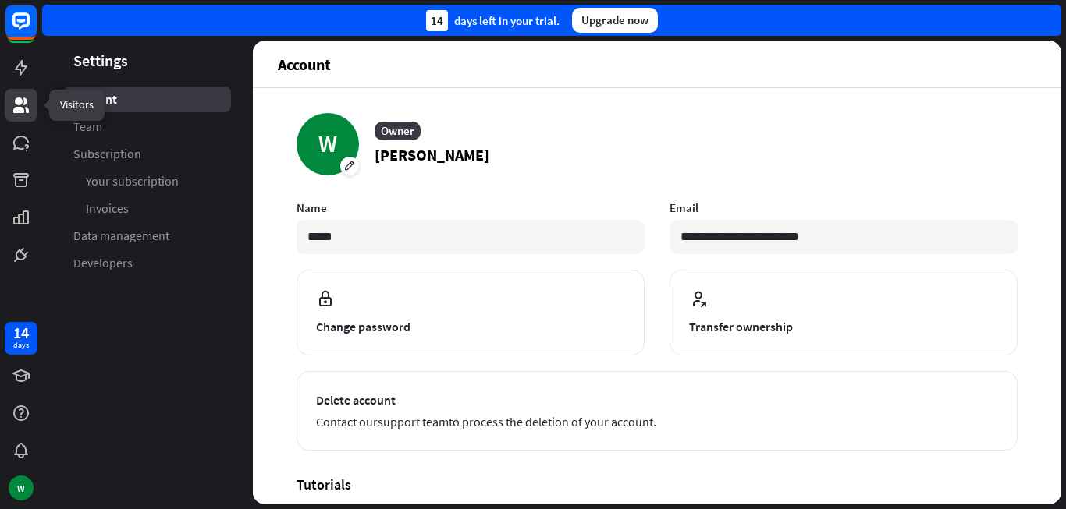
click at [22, 100] on icon at bounding box center [21, 106] width 16 height 16
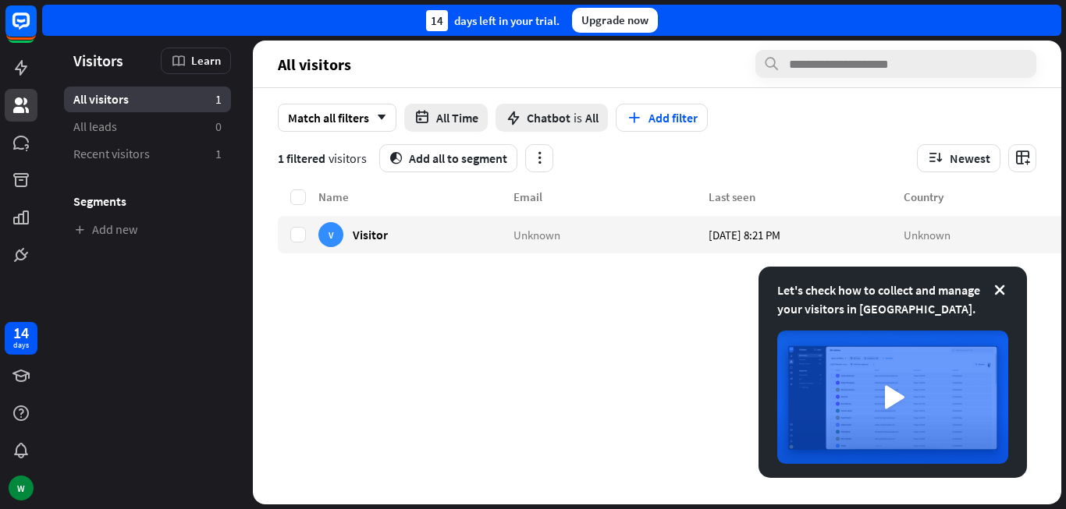
click at [483, 387] on div "Name Email Last seen Country V Visitor Unknown [DATE] 8:21 PM Unknown" at bounding box center [688, 346] width 821 height 317
click at [20, 452] on icon at bounding box center [21, 451] width 14 height 16
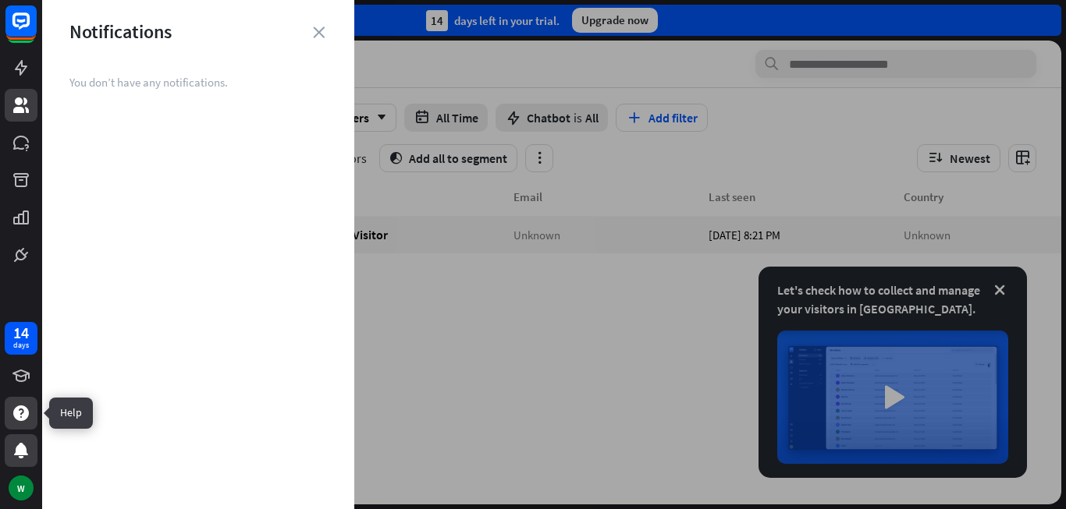
click at [17, 413] on icon at bounding box center [21, 414] width 16 height 16
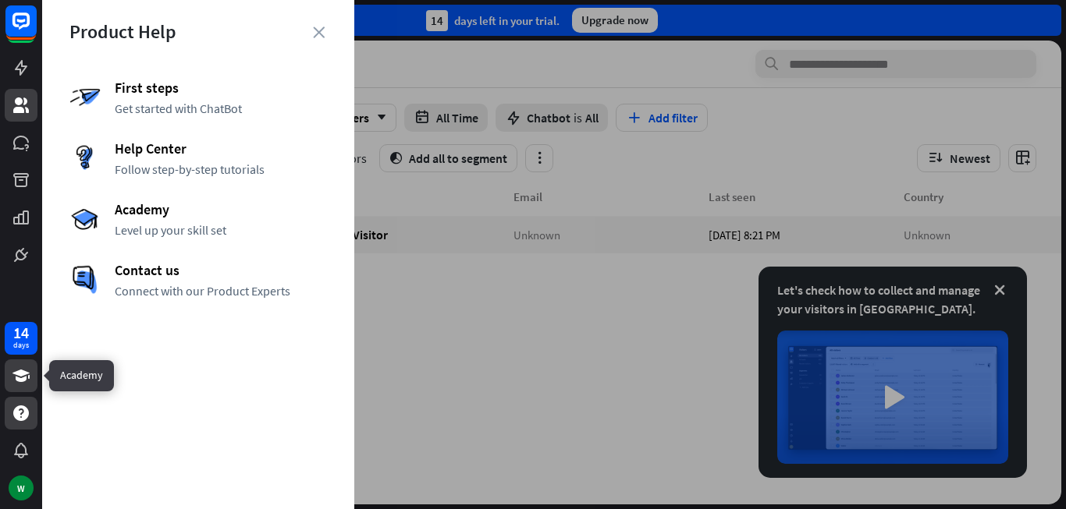
click at [12, 371] on icon at bounding box center [21, 376] width 19 height 19
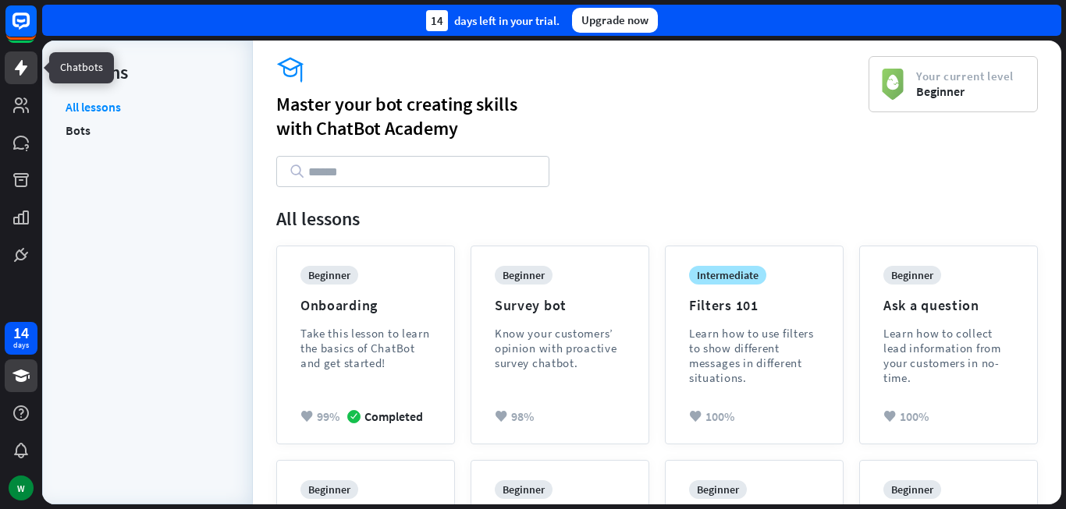
click at [19, 67] on icon at bounding box center [21, 68] width 12 height 16
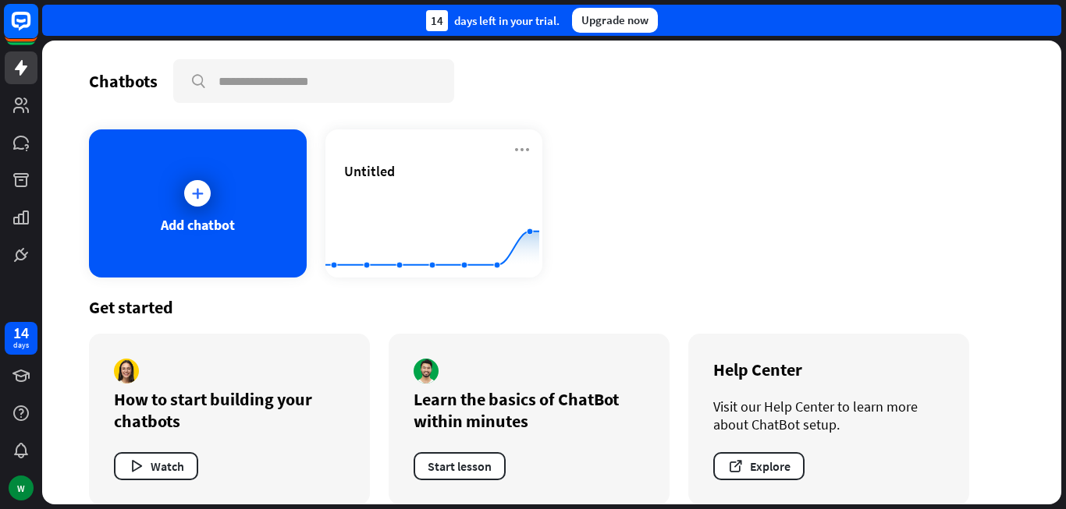
click at [24, 24] on rect at bounding box center [21, 21] width 34 height 34
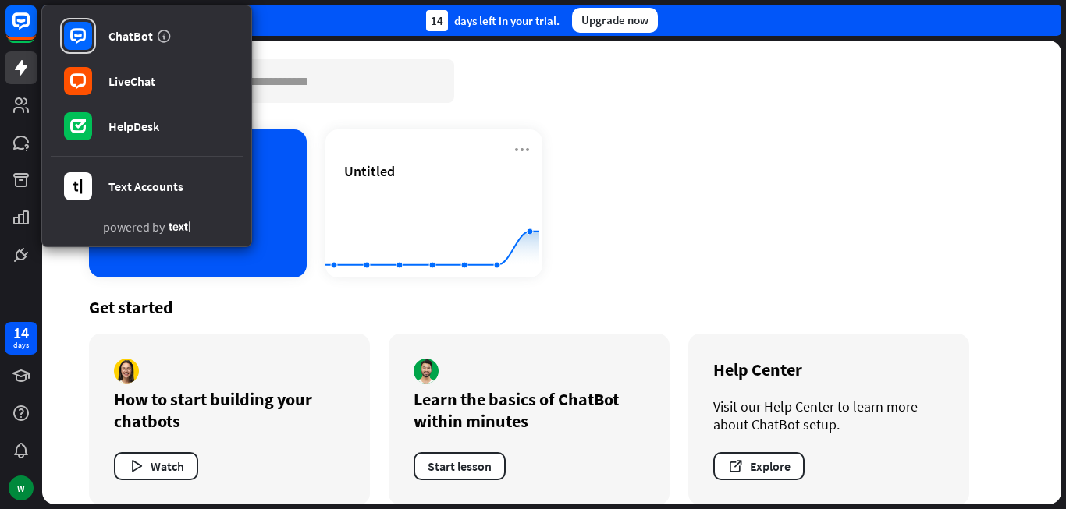
click at [753, 234] on div "Add chatbot Untitled Created with Highcharts 10.1.0 0 1 2" at bounding box center [551, 203] width 925 height 148
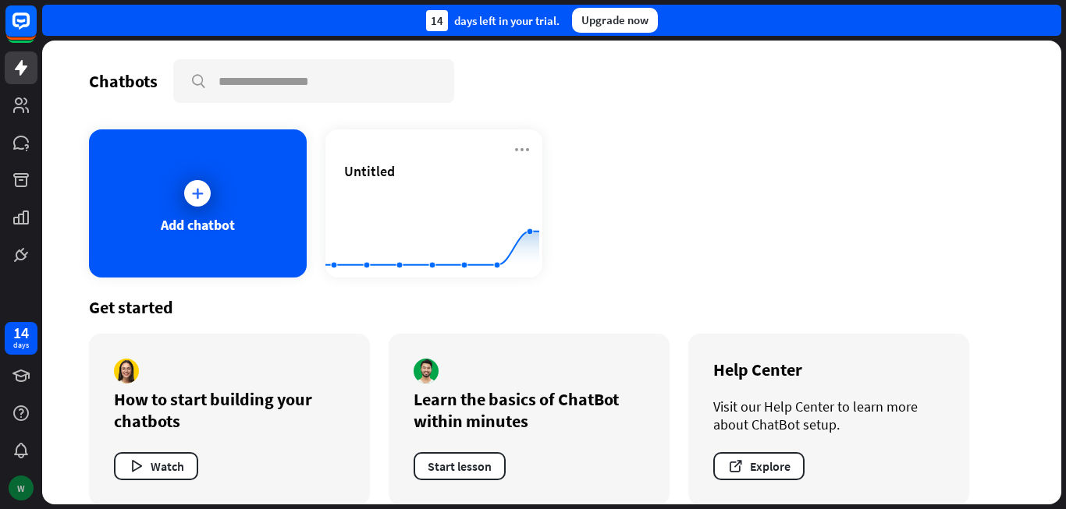
click at [19, 490] on div "W" at bounding box center [21, 488] width 25 height 25
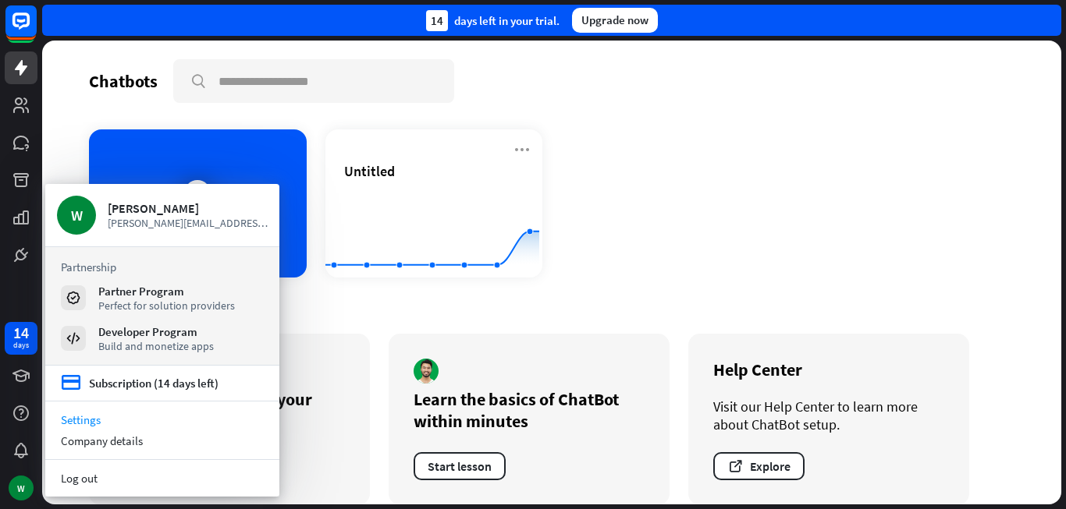
click at [89, 420] on link "Settings" at bounding box center [162, 420] width 234 height 21
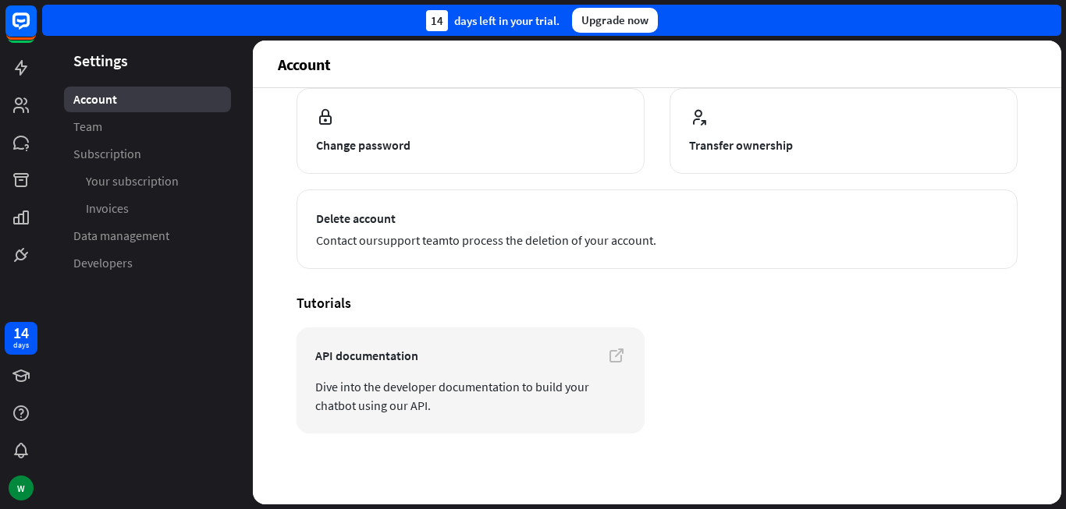
scroll to position [183, 0]
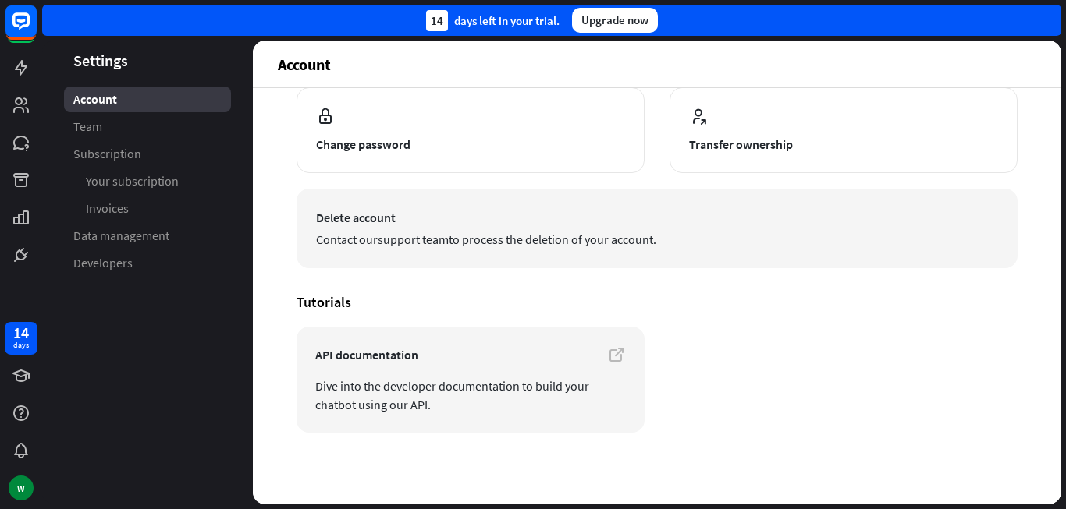
click at [389, 228] on button "Delete account Contact our support team to process the deletion of your account." at bounding box center [656, 229] width 721 height 80
click at [430, 231] on span "Contact our support team to process the deletion of your account." at bounding box center [657, 239] width 682 height 19
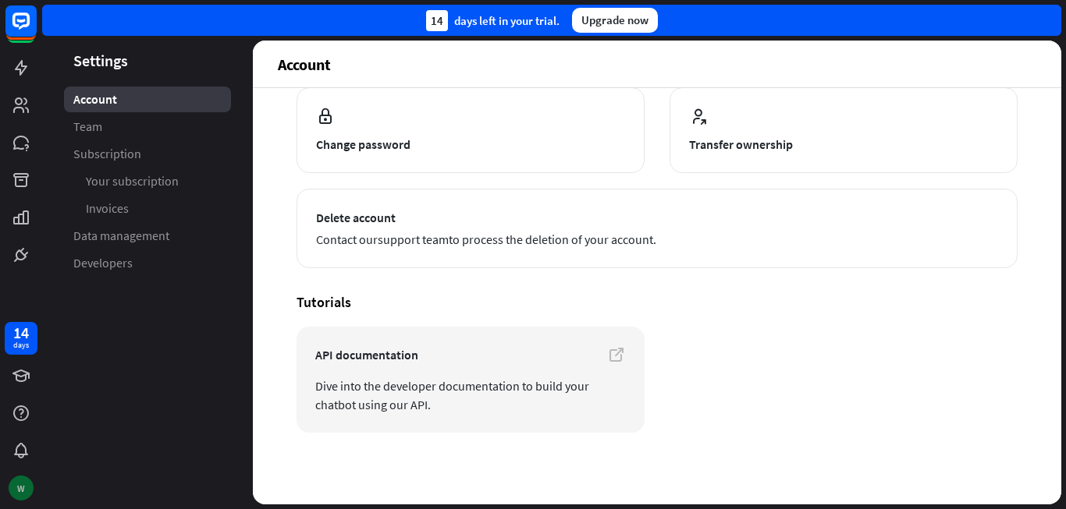
click at [17, 481] on div "W" at bounding box center [21, 488] width 25 height 25
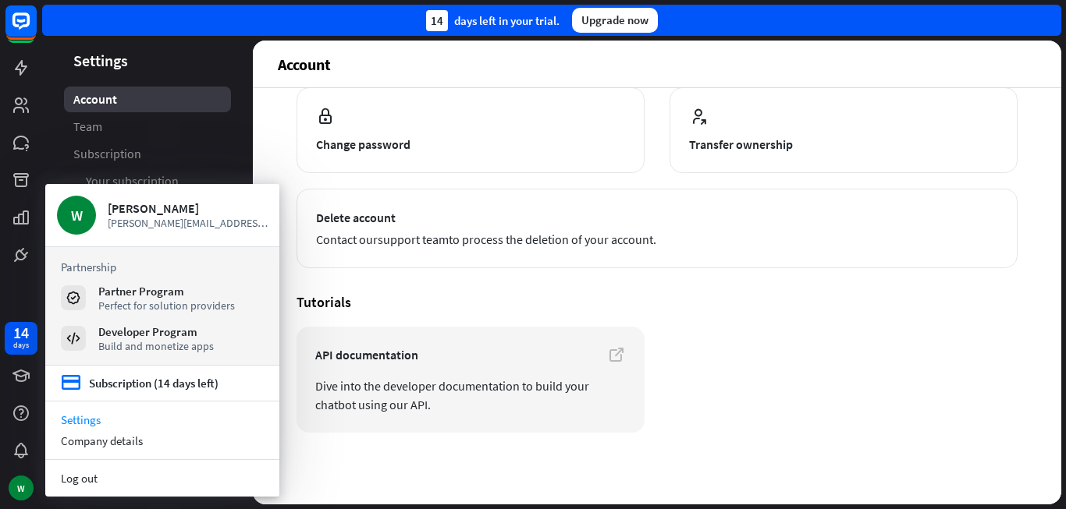
click at [78, 419] on link "Settings" at bounding box center [162, 420] width 234 height 21
